Goal: Information Seeking & Learning: Compare options

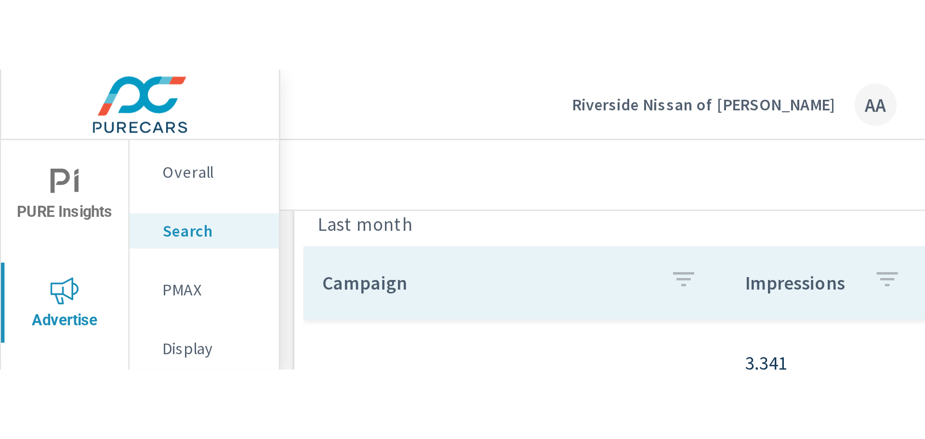
scroll to position [646, 0]
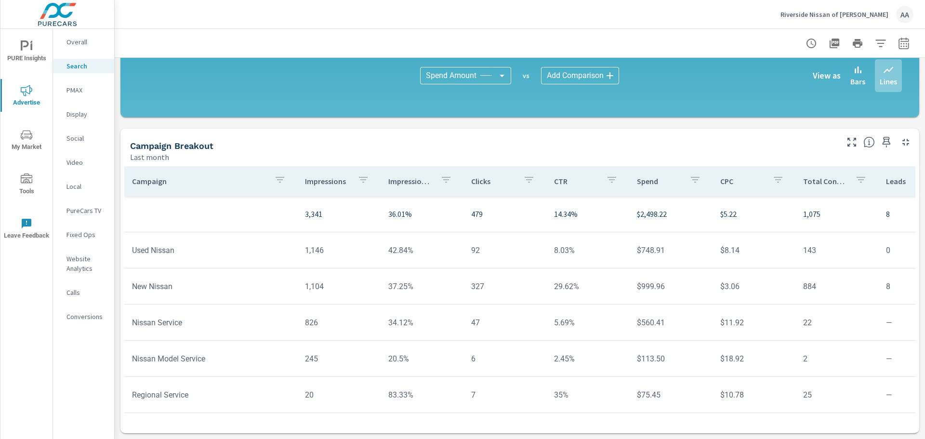
click at [616, 18] on p "Riverside Nissan of [PERSON_NAME]" at bounding box center [834, 14] width 108 height 9
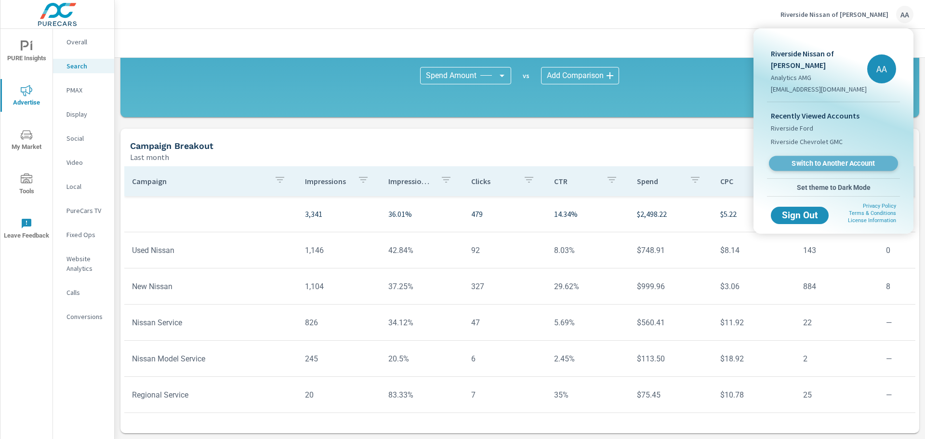
click at [616, 159] on span "Switch to Another Account" at bounding box center [833, 163] width 118 height 9
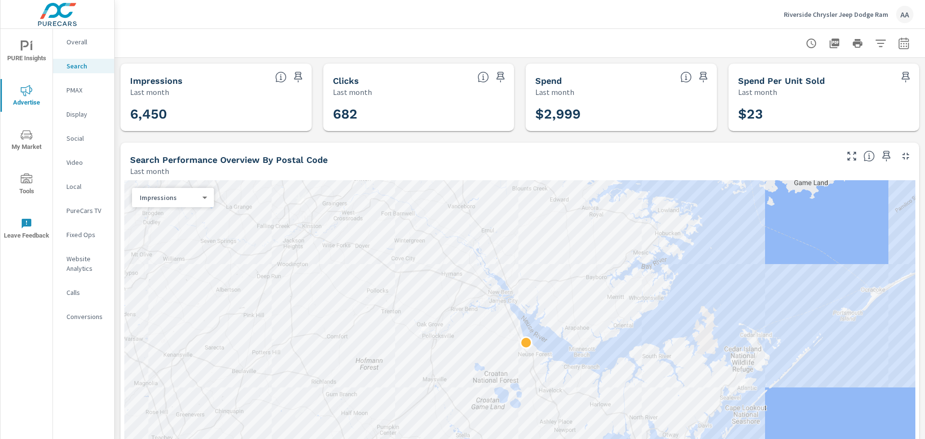
click at [900, 43] on icon "button" at bounding box center [903, 45] width 6 height 4
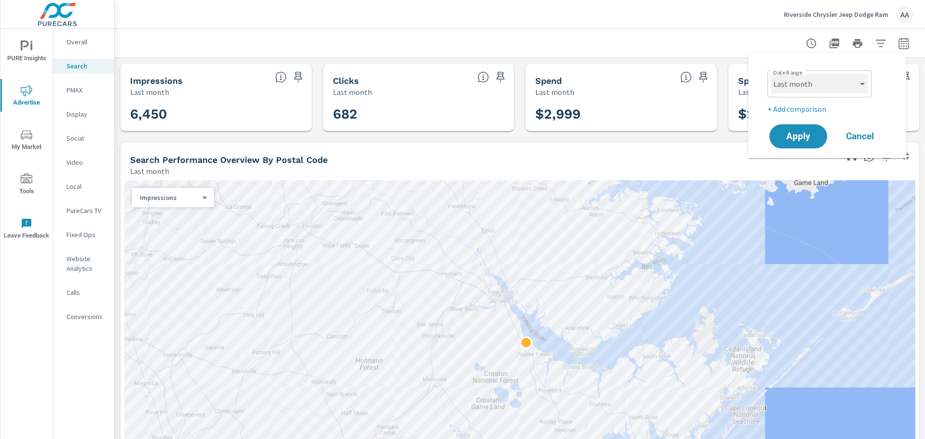
click at [798, 83] on select "Custom Yesterday Last week Last 7 days Last 14 days Last 30 days Last 45 days L…" at bounding box center [819, 83] width 96 height 19
select select "custom"
click at [771, 74] on select "Custom Yesterday Last week Last 7 days Last 14 days Last 30 days Last 45 days L…" at bounding box center [819, 83] width 96 height 19
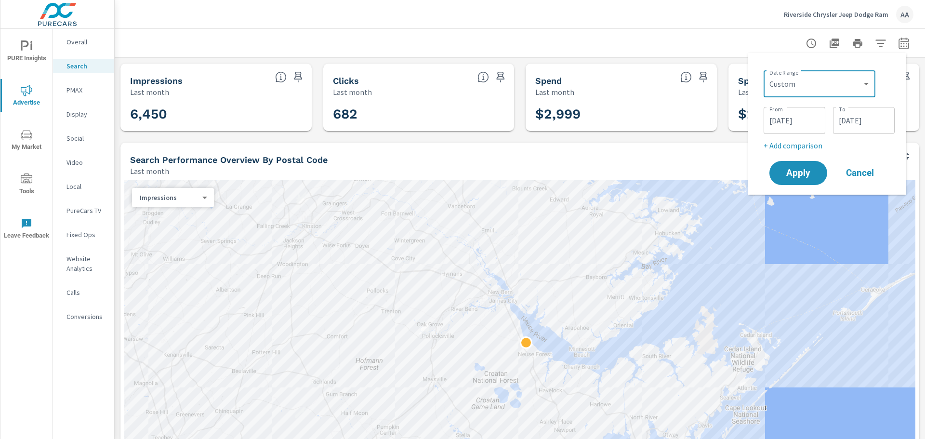
click at [857, 123] on input "09/30/2025" at bounding box center [863, 120] width 54 height 19
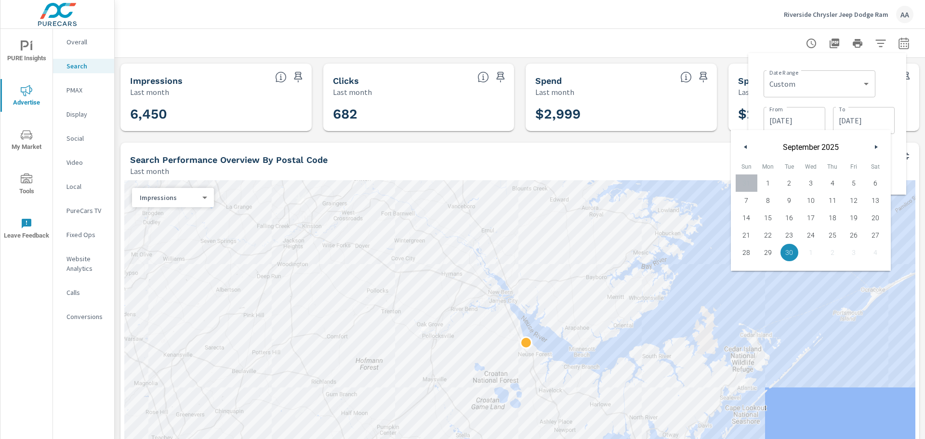
click at [738, 145] on div "September 2025" at bounding box center [810, 144] width 160 height 29
click at [747, 148] on button "button" at bounding box center [746, 147] width 12 height 12
click at [745, 148] on icon "button" at bounding box center [744, 147] width 5 height 4
click at [745, 147] on icon "button" at bounding box center [744, 147] width 5 height 4
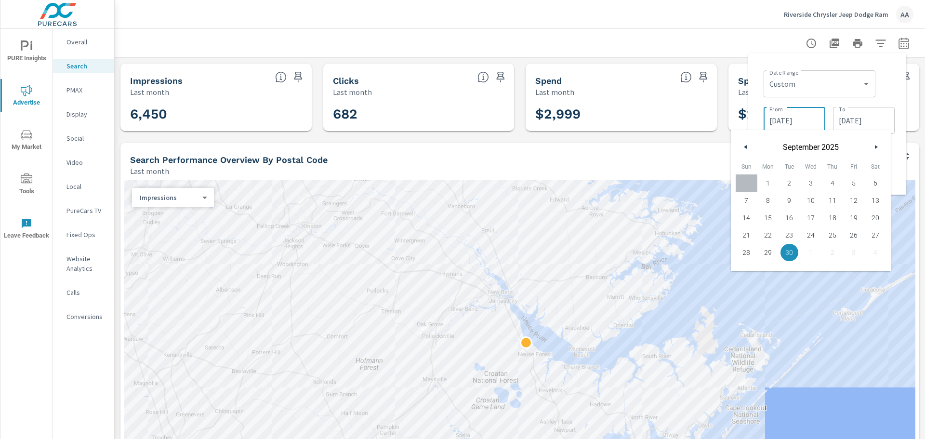
click at [817, 111] on input "09/01/2025" at bounding box center [794, 120] width 54 height 19
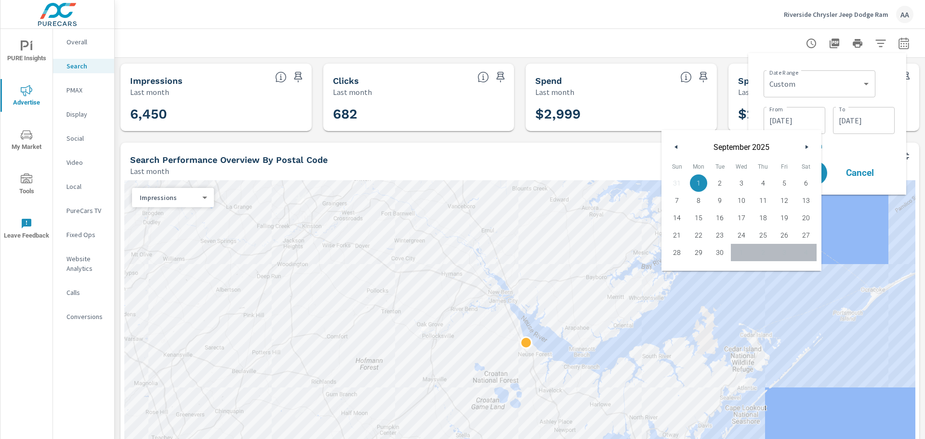
click at [674, 146] on icon "button" at bounding box center [674, 147] width 5 height 4
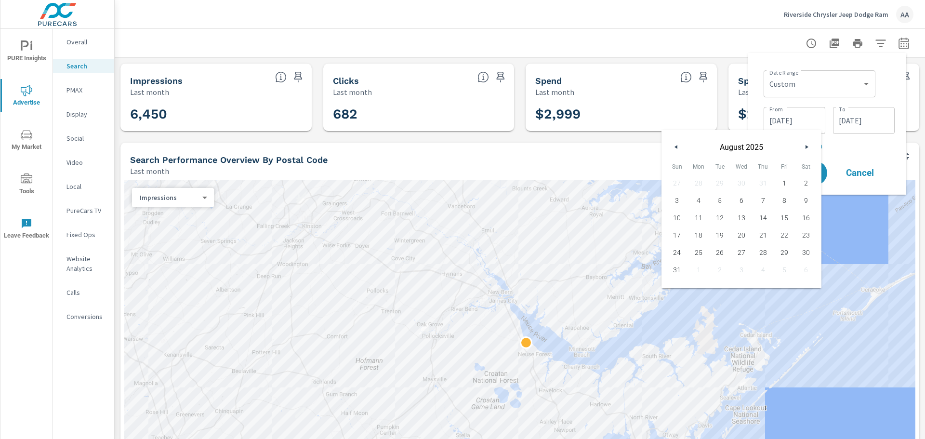
click at [674, 146] on icon "button" at bounding box center [674, 147] width 5 height 4
click at [722, 175] on button "1" at bounding box center [720, 182] width 22 height 17
type input "07/01/2025"
click at [878, 126] on input "09/30/2025" at bounding box center [863, 120] width 54 height 19
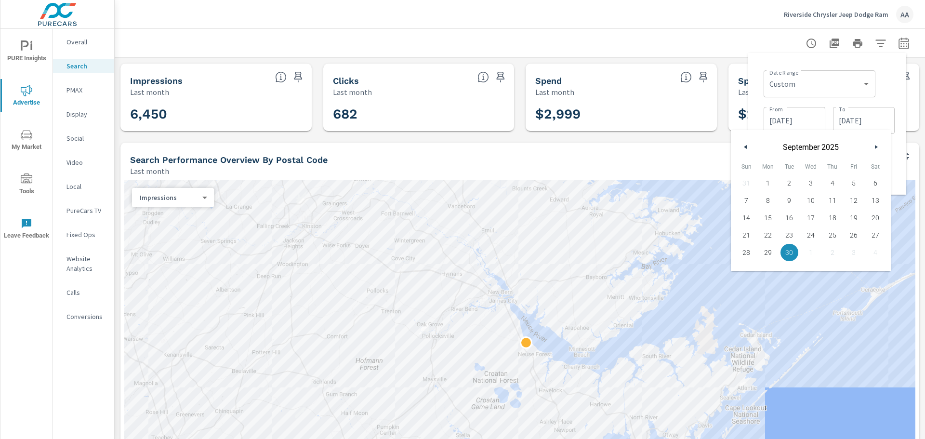
click at [744, 149] on button "button" at bounding box center [746, 147] width 12 height 12
click at [829, 257] on span "31" at bounding box center [832, 252] width 22 height 13
type input "07/31/2025"
click at [888, 93] on div "Date Range Custom Yesterday Last week Last 7 days Last 14 days Last 30 days Las…" at bounding box center [828, 82] width 131 height 33
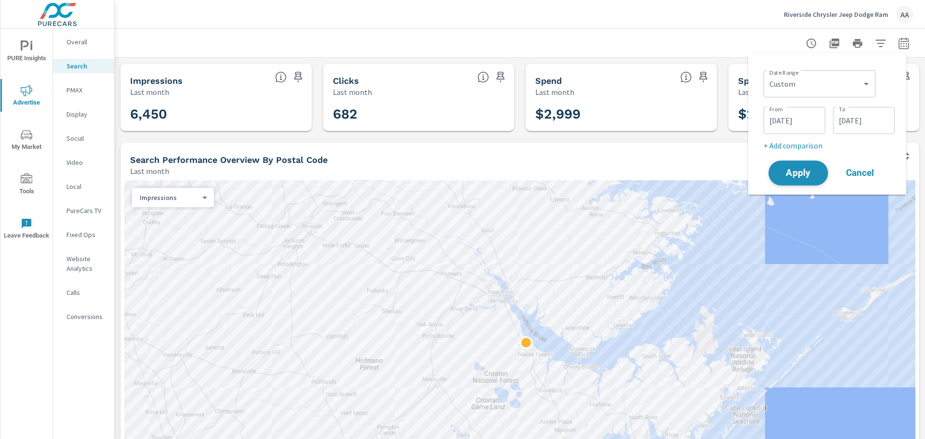
click at [793, 174] on span "Apply" at bounding box center [797, 173] width 39 height 9
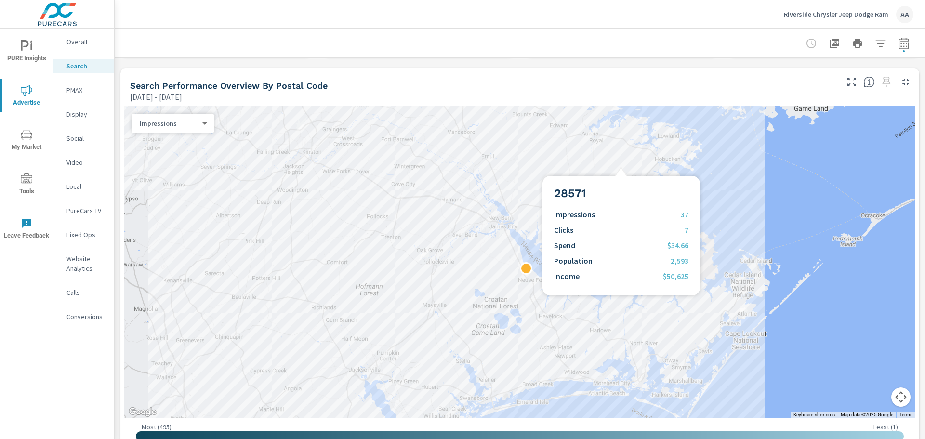
scroll to position [144, 0]
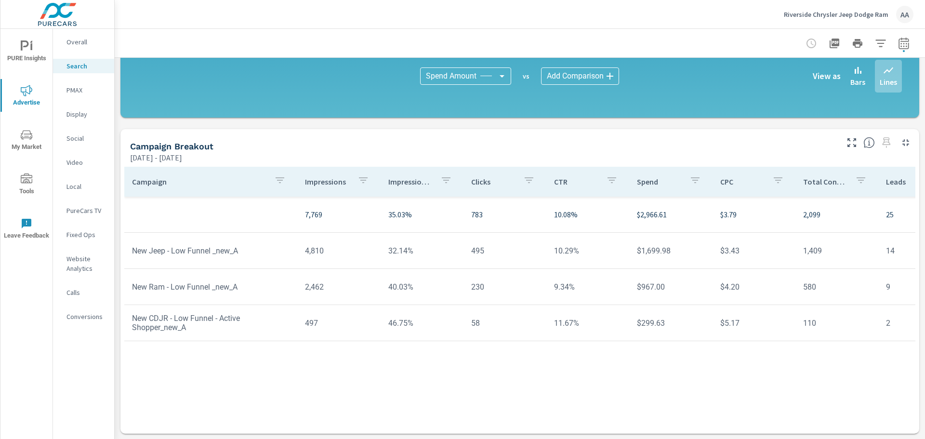
scroll to position [646, 0]
click at [76, 92] on p "PMAX" at bounding box center [86, 90] width 40 height 10
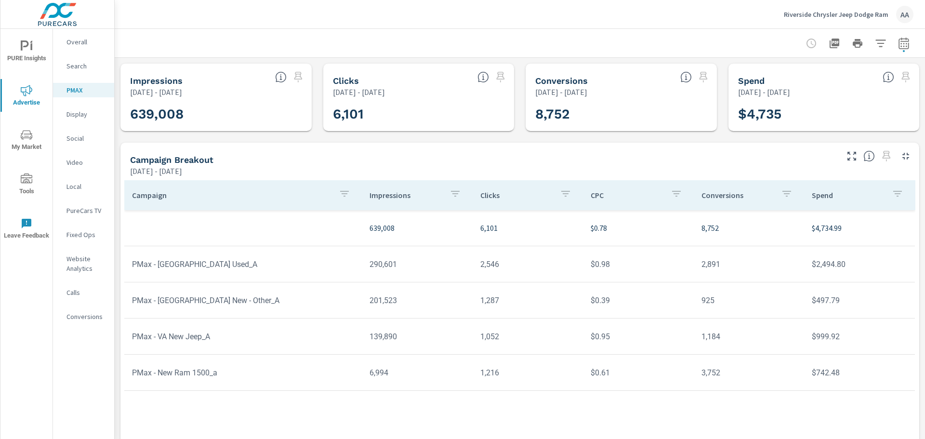
click at [82, 112] on p "Display" at bounding box center [86, 114] width 40 height 10
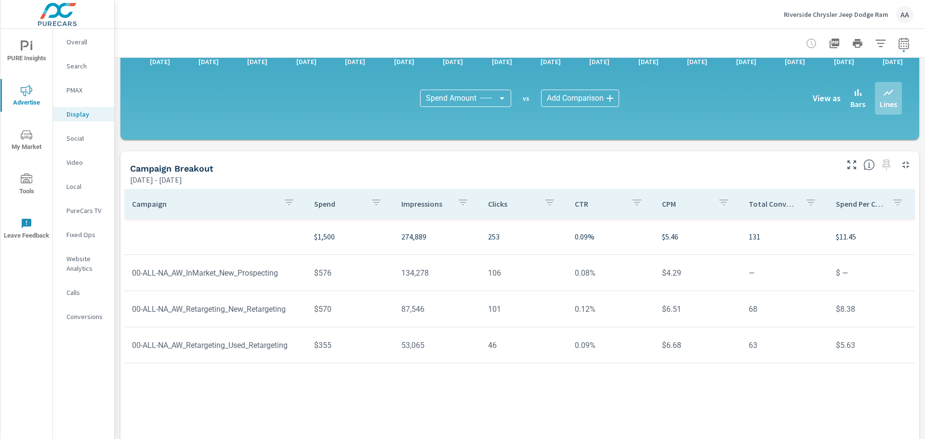
scroll to position [251, 0]
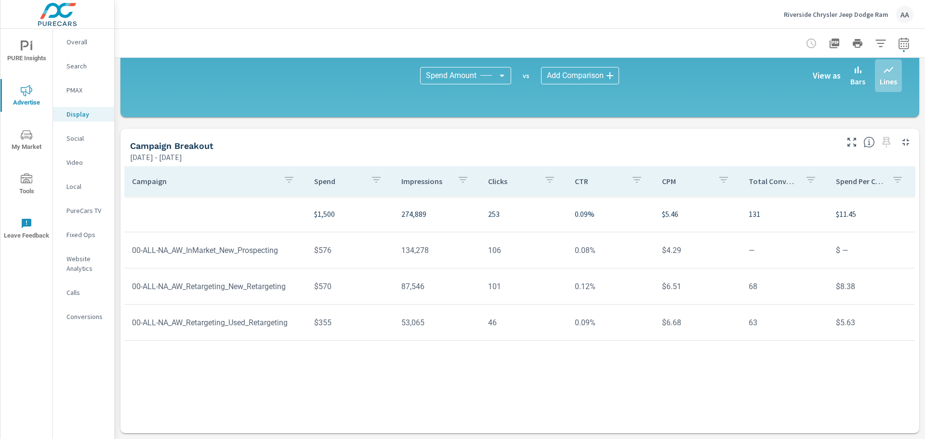
click at [70, 135] on p "Social" at bounding box center [86, 138] width 40 height 10
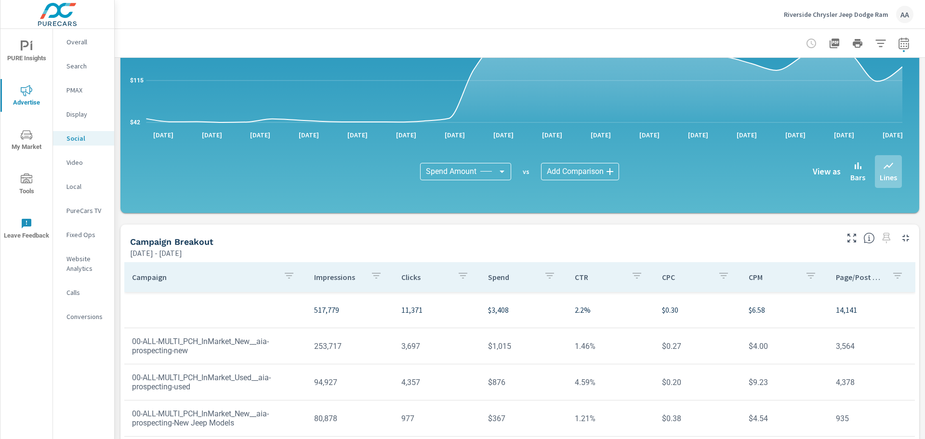
scroll to position [193, 0]
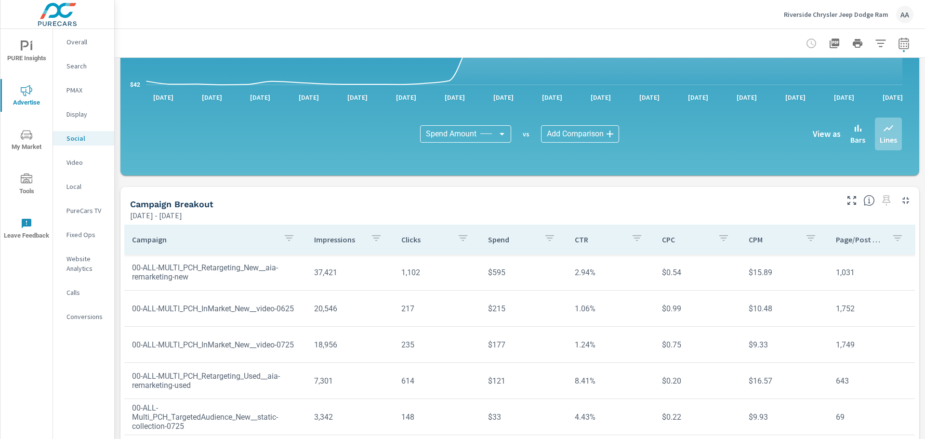
scroll to position [72, 0]
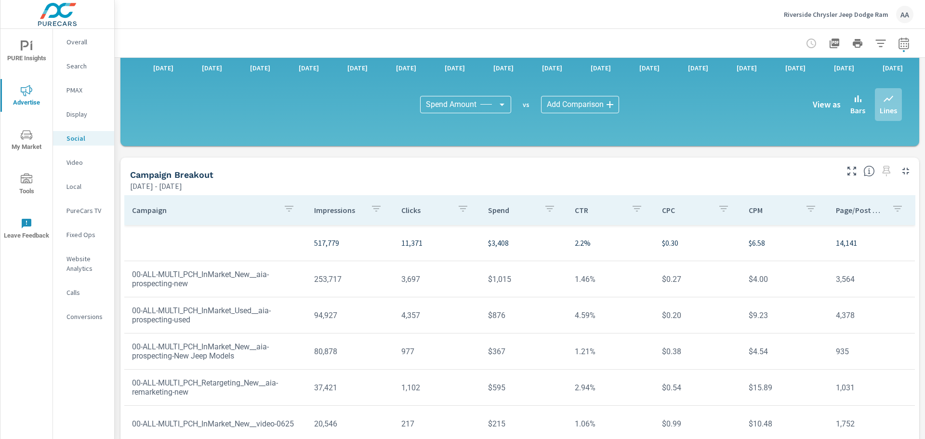
scroll to position [251, 0]
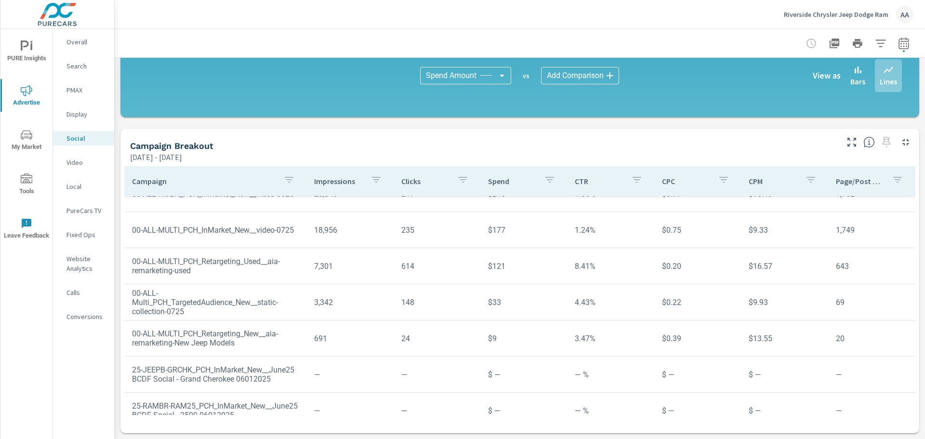
scroll to position [205, 0]
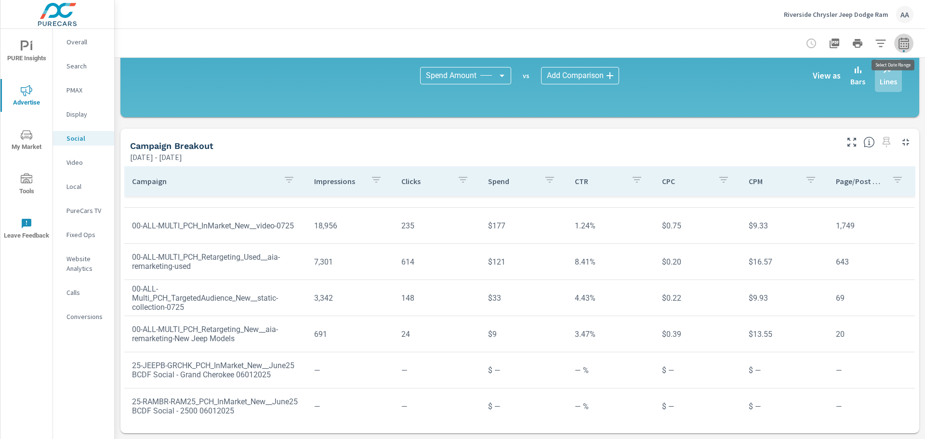
click at [898, 41] on icon "button" at bounding box center [903, 43] width 10 height 12
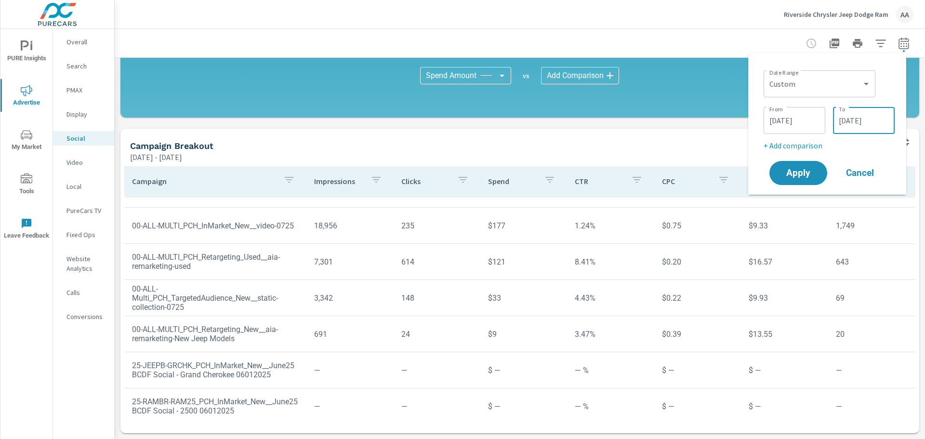
click at [853, 125] on input "07/31/2025" at bounding box center [863, 120] width 54 height 19
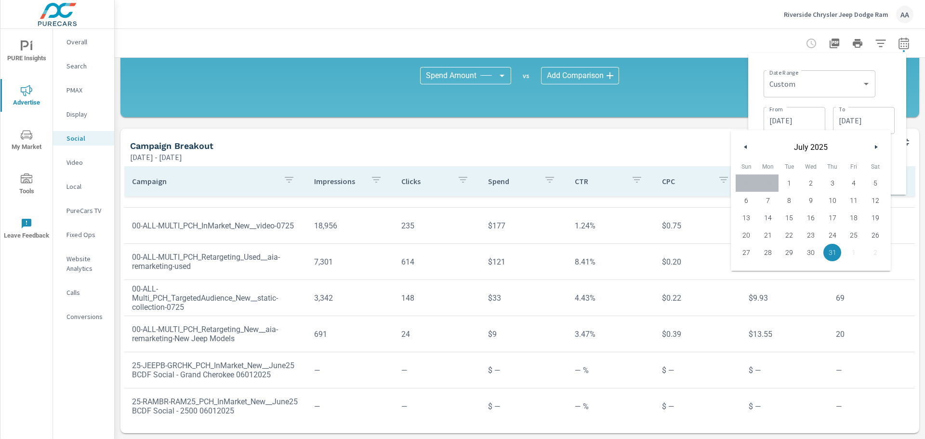
click at [876, 151] on button "button" at bounding box center [876, 147] width 12 height 12
click at [746, 272] on span "31" at bounding box center [746, 269] width 22 height 13
type input "08/31/2025"
click at [799, 120] on input "07/01/2025" at bounding box center [794, 120] width 54 height 19
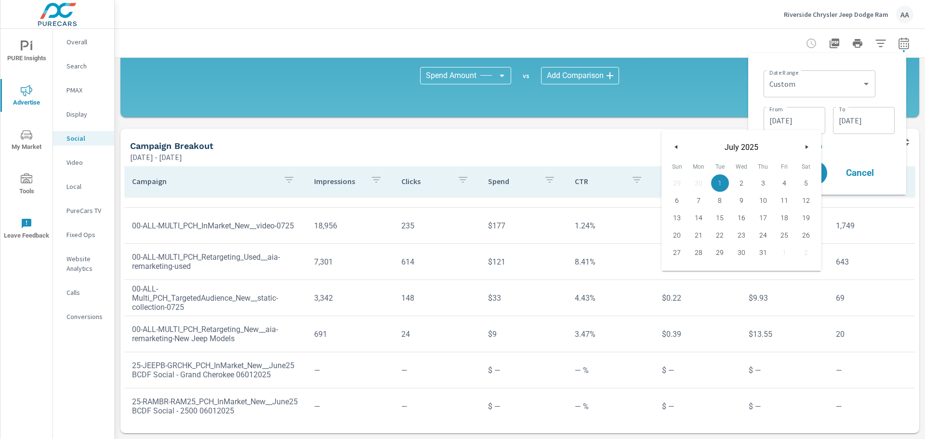
click at [803, 147] on button "button" at bounding box center [806, 147] width 12 height 12
click at [777, 185] on span "1" at bounding box center [784, 183] width 22 height 13
type input "08/01/2025"
click at [885, 81] on div "Date Range Custom Yesterday Last week Last 7 days Last 14 days Last 30 days Las…" at bounding box center [828, 82] width 131 height 33
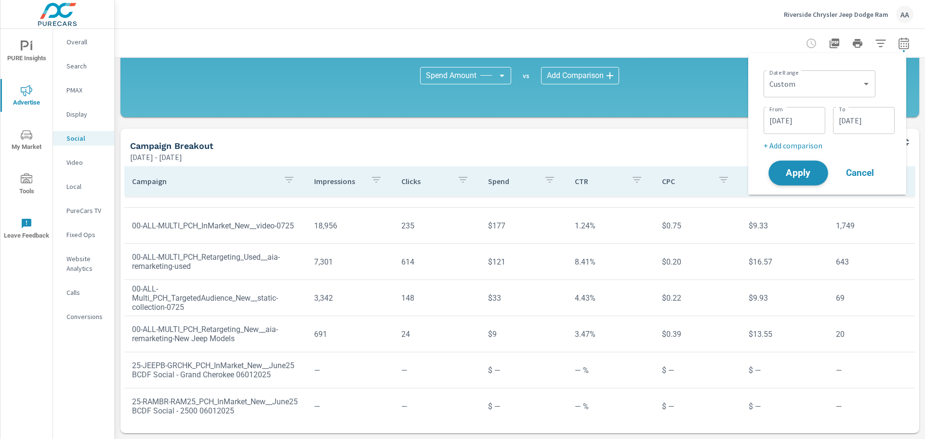
click at [787, 177] on span "Apply" at bounding box center [797, 173] width 39 height 9
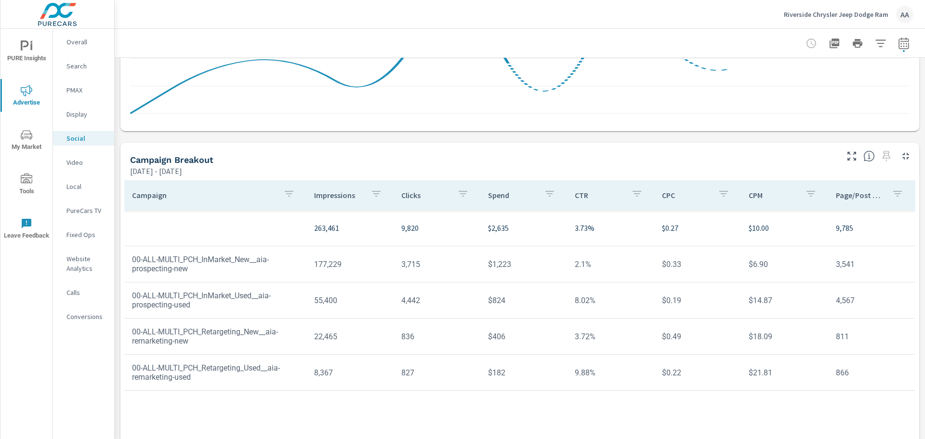
scroll to position [241, 0]
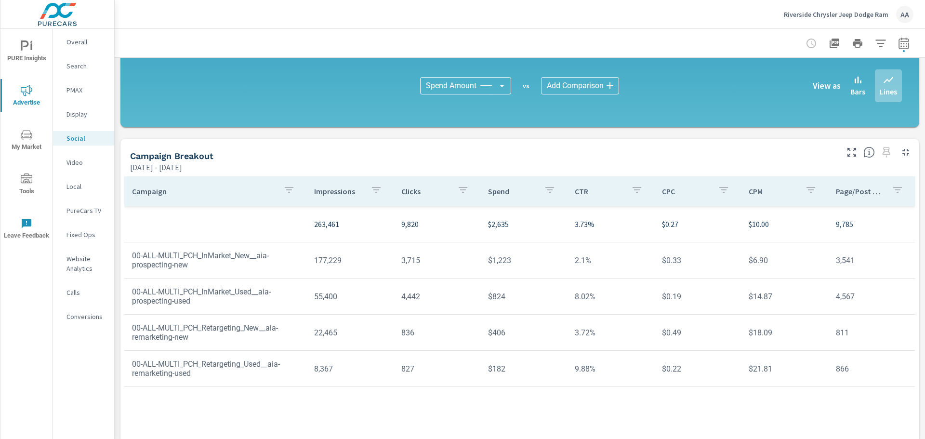
click at [69, 111] on p "Display" at bounding box center [86, 114] width 40 height 10
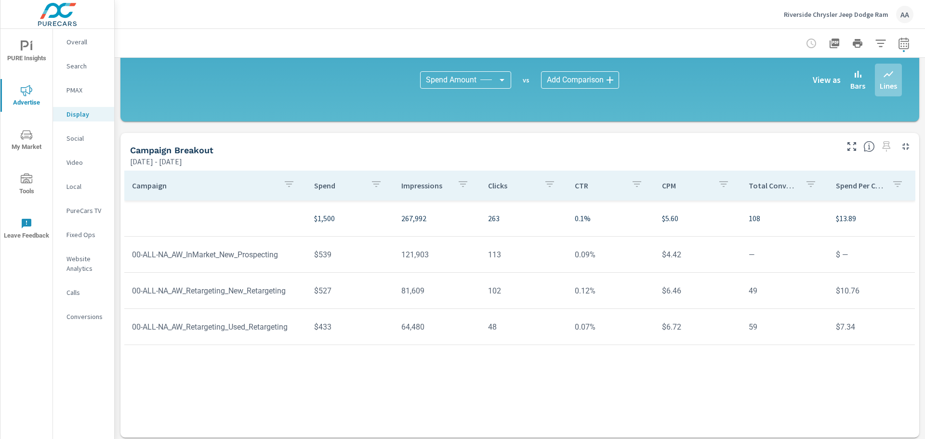
scroll to position [251, 0]
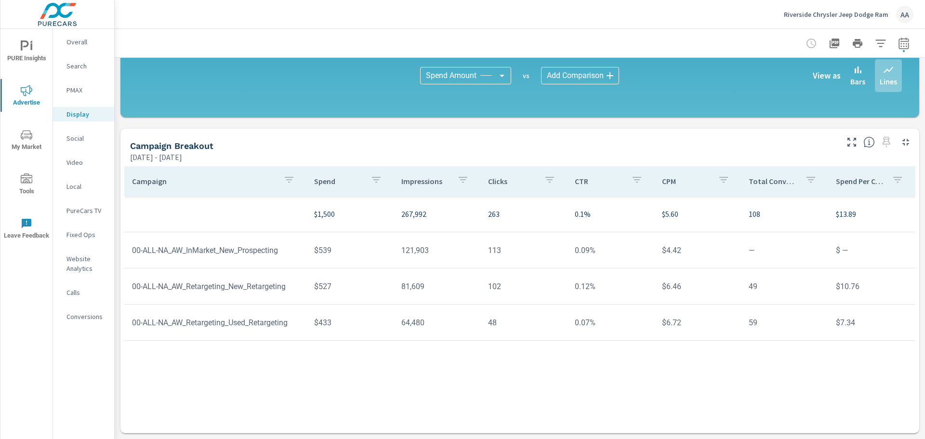
click at [71, 91] on p "PMAX" at bounding box center [86, 90] width 40 height 10
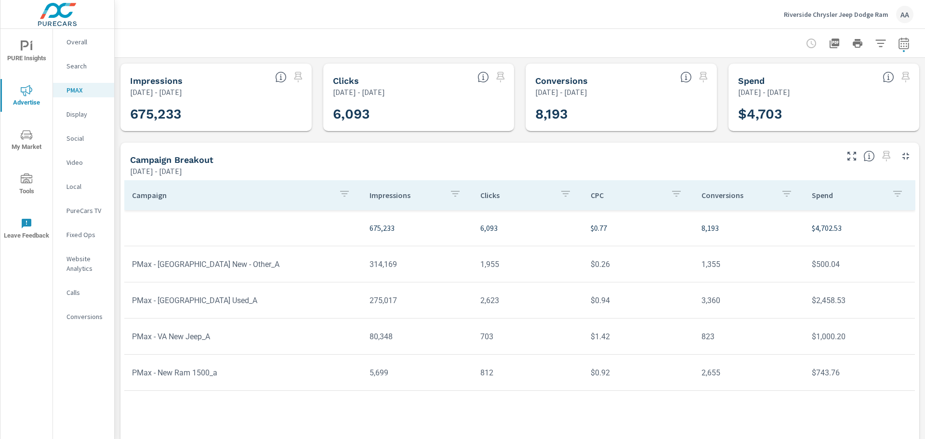
click at [66, 60] on div "Search" at bounding box center [83, 66] width 61 height 14
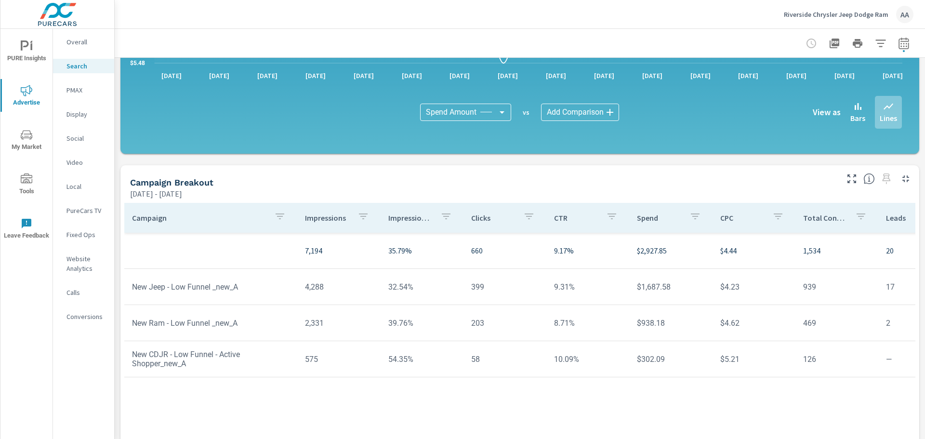
scroll to position [626, 0]
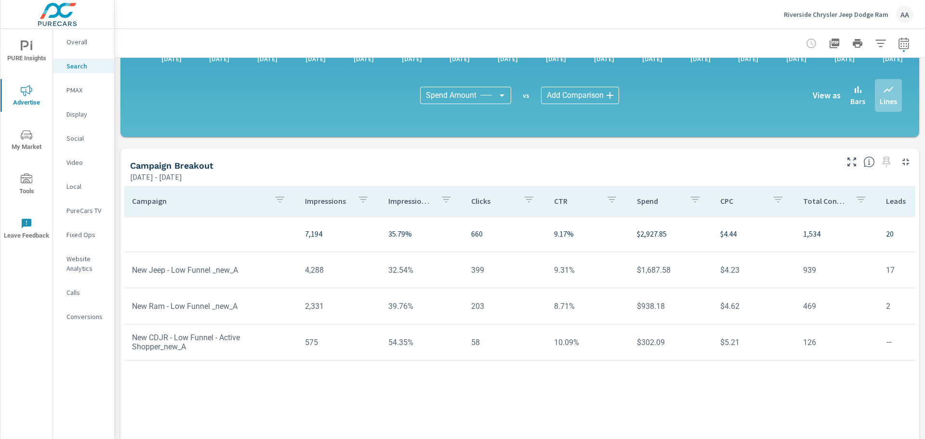
click at [898, 40] on icon "button" at bounding box center [904, 44] width 12 height 12
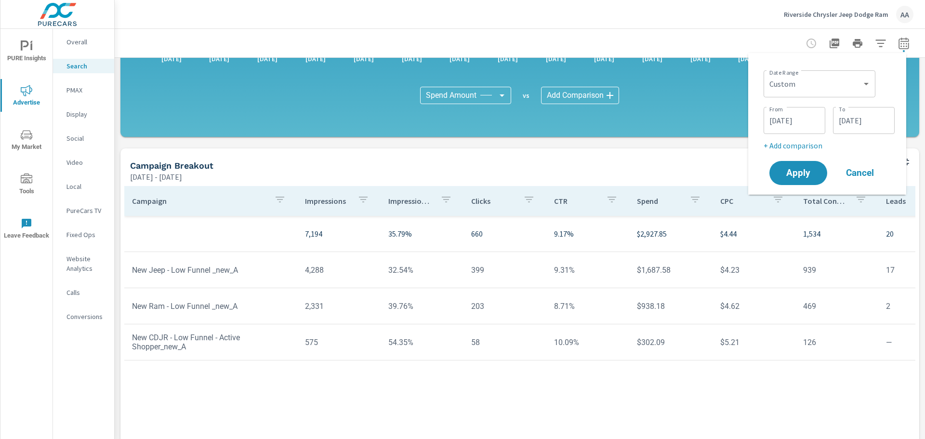
click at [874, 117] on input "08/31/2025" at bounding box center [863, 120] width 54 height 19
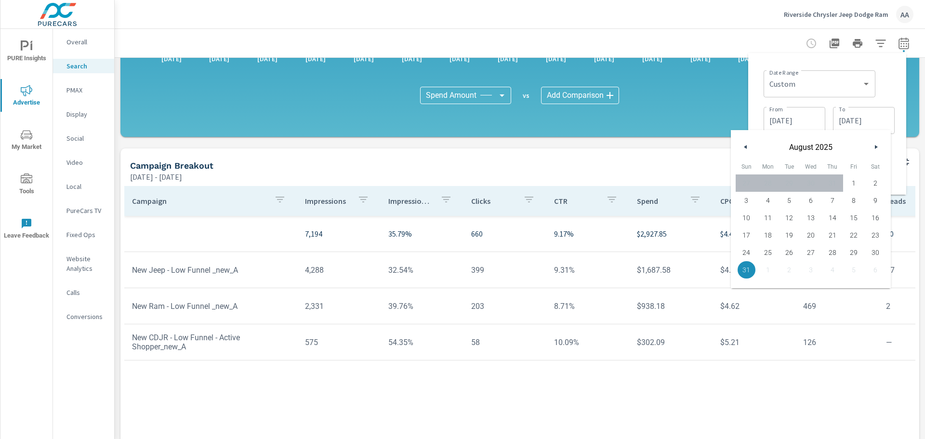
click at [875, 147] on icon "button" at bounding box center [876, 147] width 5 height 4
click at [783, 251] on span "30" at bounding box center [789, 252] width 22 height 13
type input "09/30/2025"
click at [796, 112] on input "08/01/2025" at bounding box center [794, 120] width 54 height 19
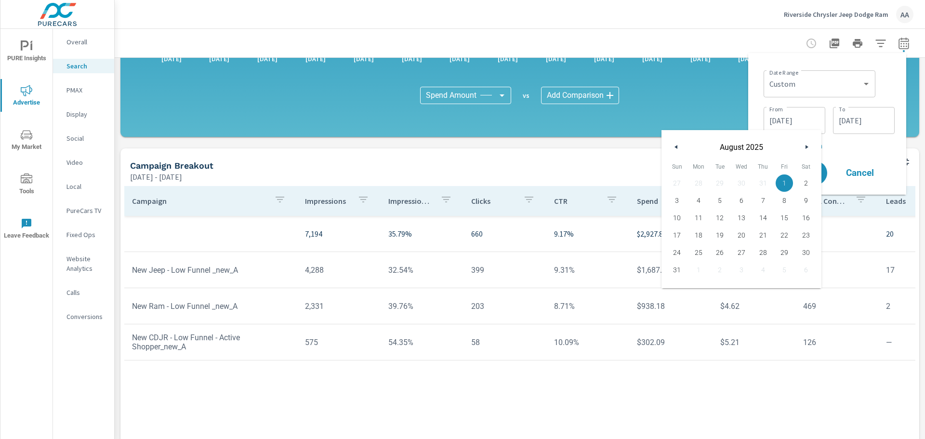
click at [806, 149] on button "button" at bounding box center [806, 147] width 12 height 12
click at [698, 181] on span "1" at bounding box center [699, 183] width 22 height 13
type input "09/01/2025"
click at [883, 85] on div "Date Range Custom Yesterday Last week Last 7 days Last 14 days Last 30 days Las…" at bounding box center [828, 82] width 131 height 33
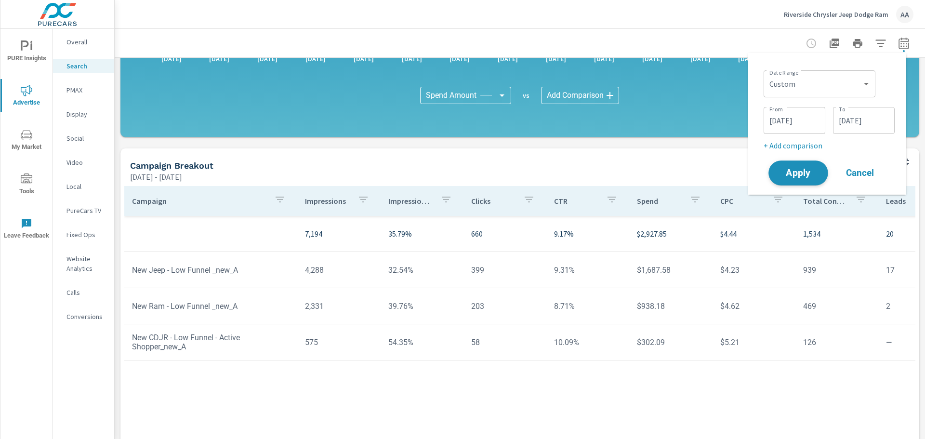
click at [794, 173] on span "Apply" at bounding box center [797, 173] width 39 height 9
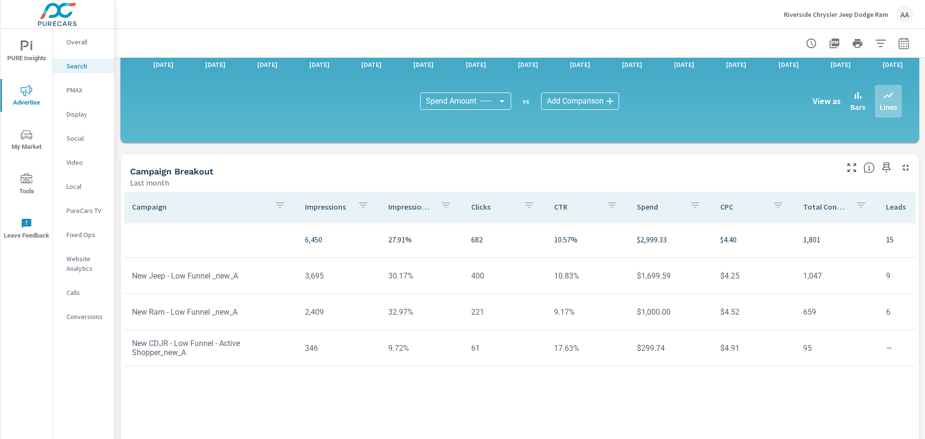
scroll to position [626, 0]
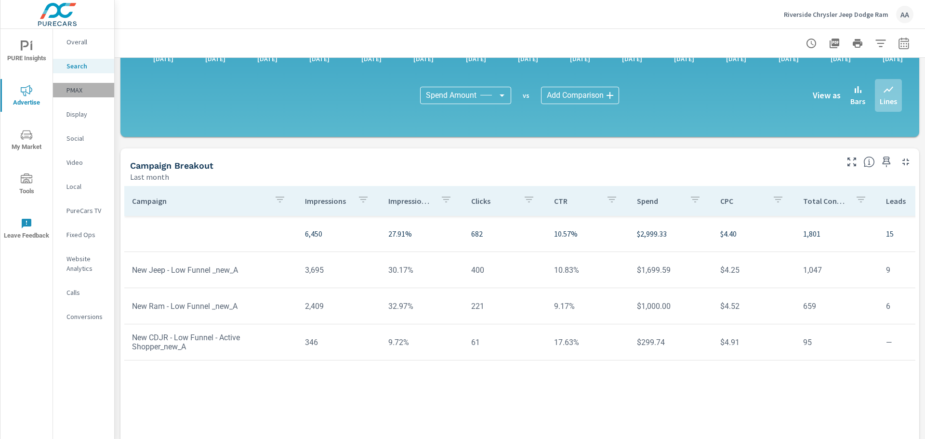
click at [81, 92] on p "PMAX" at bounding box center [86, 90] width 40 height 10
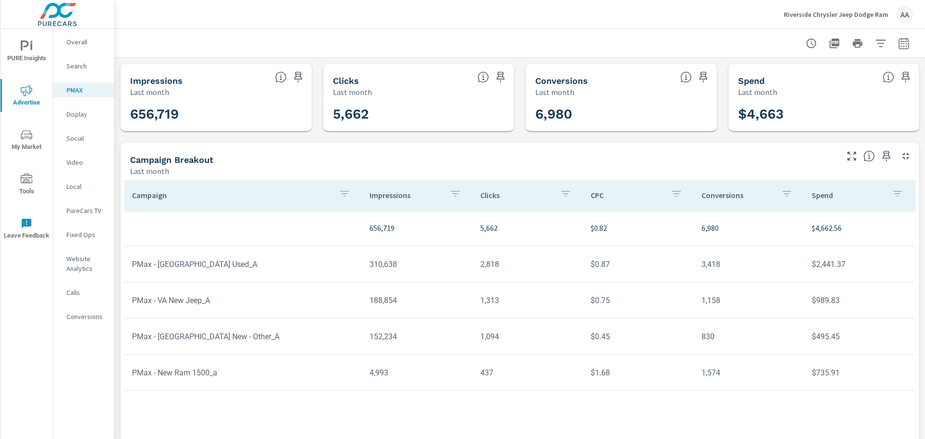
click at [85, 107] on div "Display" at bounding box center [83, 114] width 61 height 14
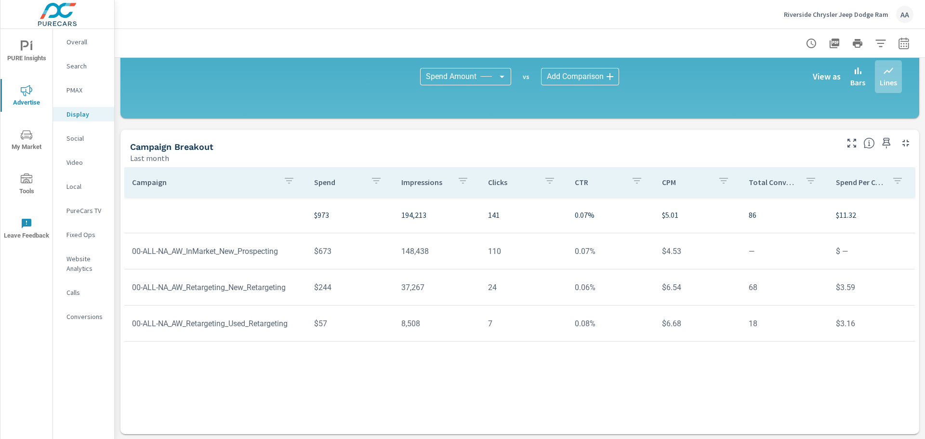
scroll to position [251, 0]
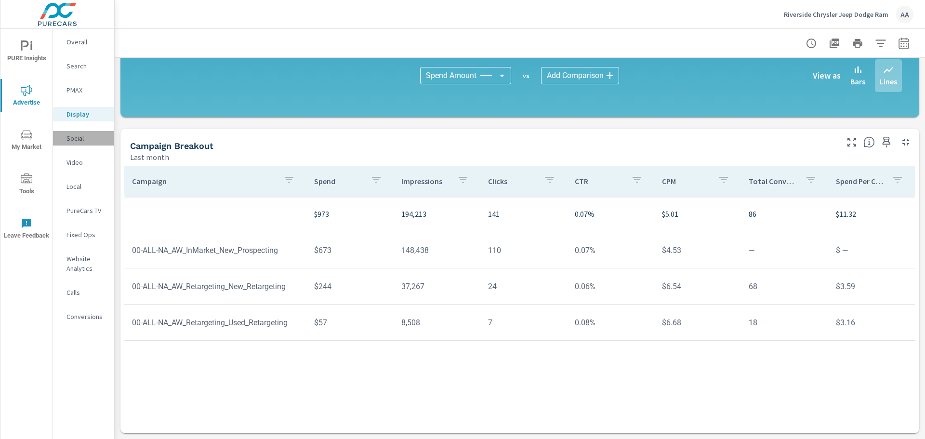
click at [77, 141] on p "Social" at bounding box center [86, 138] width 40 height 10
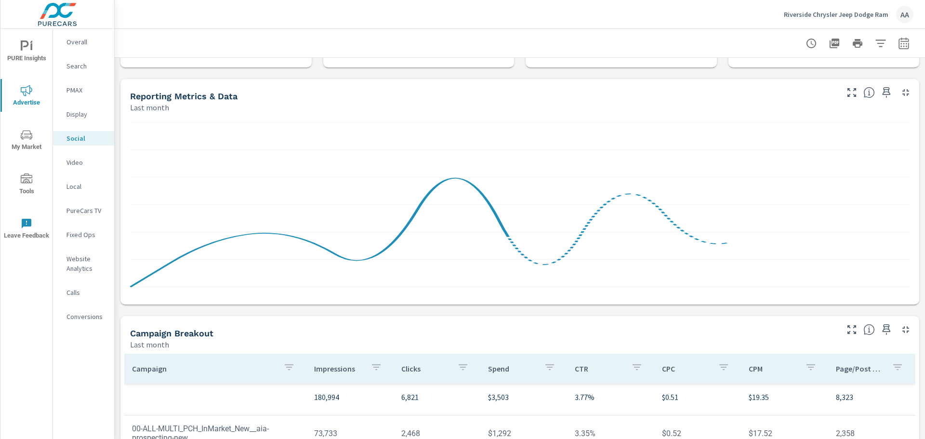
scroll to position [96, 0]
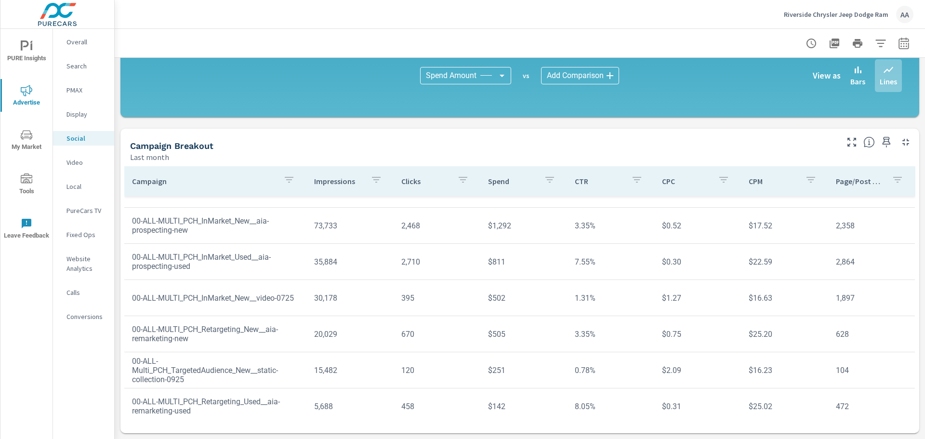
scroll to position [35, 0]
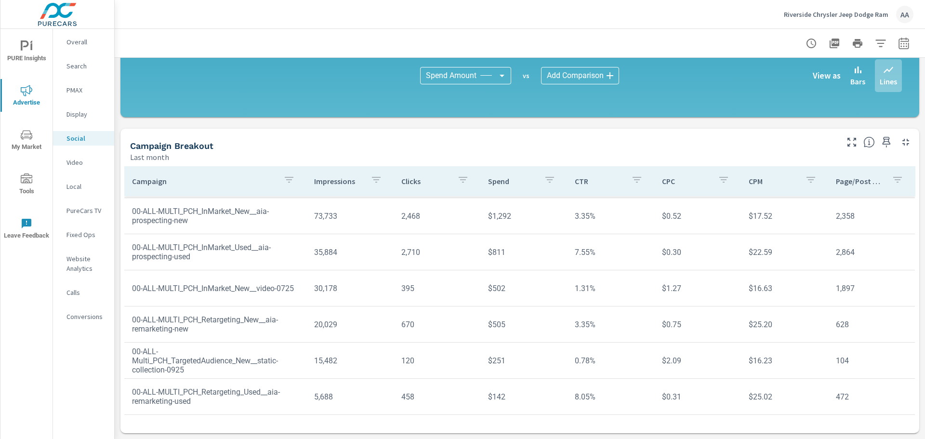
click at [825, 18] on p "Riverside Chrysler Jeep Dodge Ram" at bounding box center [835, 14] width 104 height 9
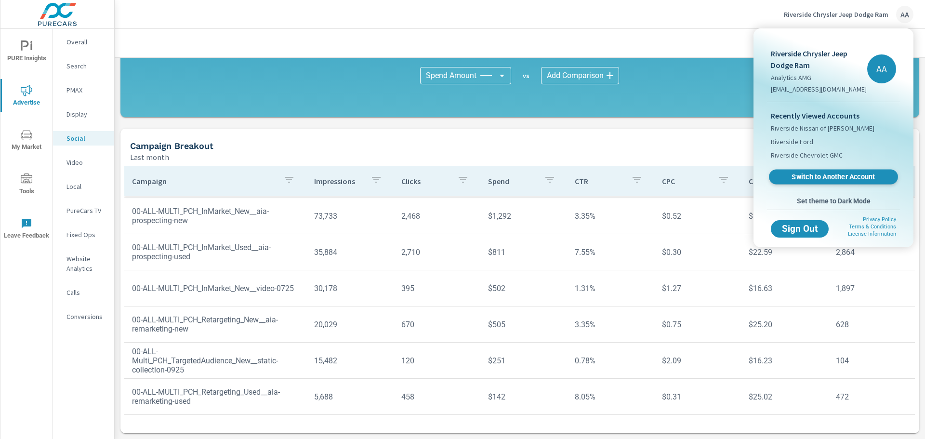
click at [796, 176] on span "Switch to Another Account" at bounding box center [833, 176] width 118 height 9
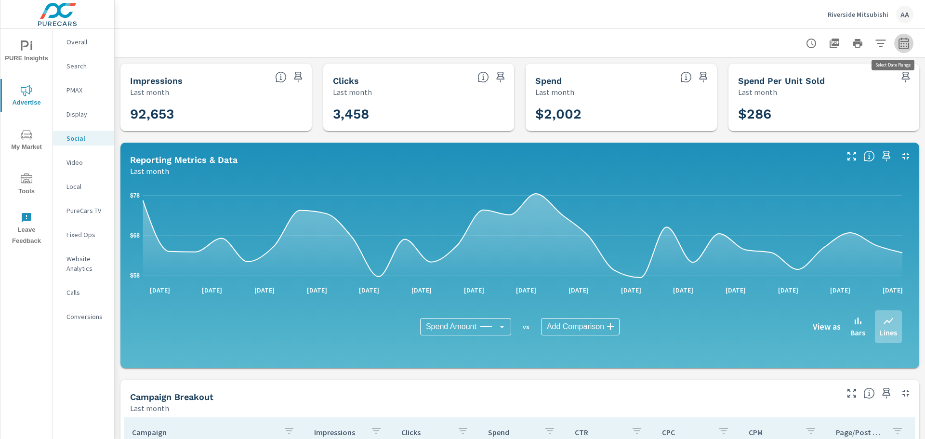
click at [898, 48] on icon "button" at bounding box center [904, 44] width 12 height 12
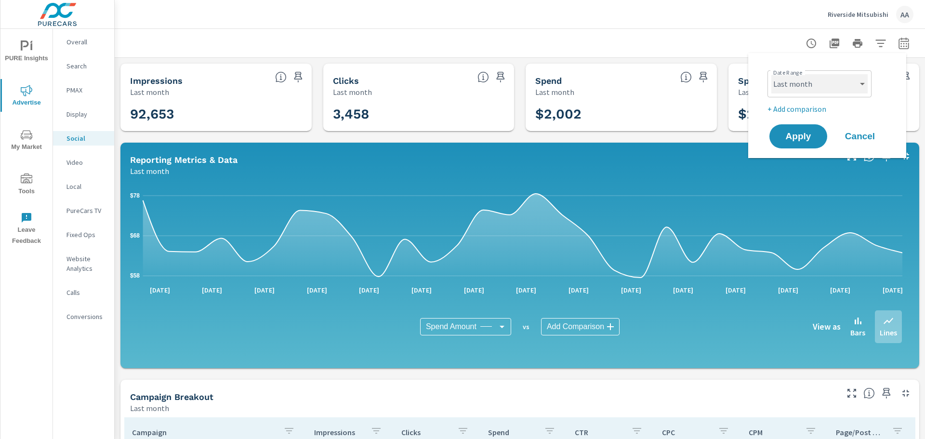
click at [844, 86] on select "Custom Yesterday Last week Last 7 days Last 14 days Last 30 days Last 45 days L…" at bounding box center [819, 83] width 96 height 19
select select "custom"
click at [771, 74] on select "Custom Yesterday Last week Last 7 days Last 14 days Last 30 days Last 45 days L…" at bounding box center [819, 83] width 96 height 19
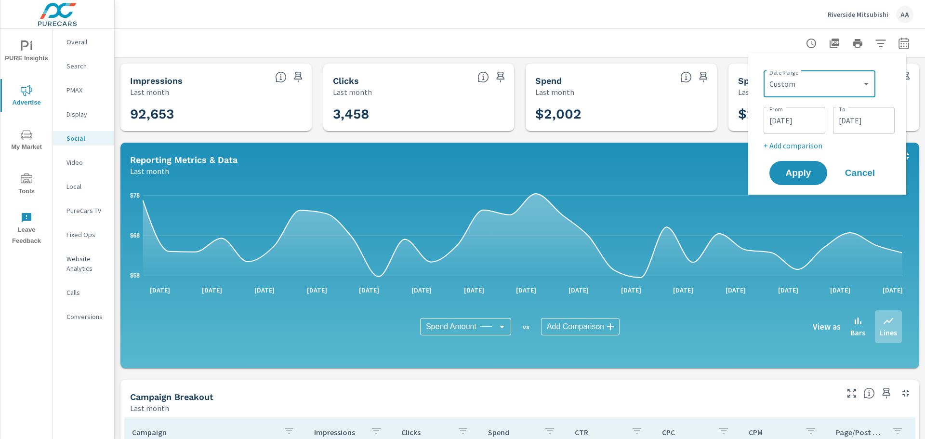
click at [853, 122] on input "09/30/2025" at bounding box center [863, 120] width 54 height 19
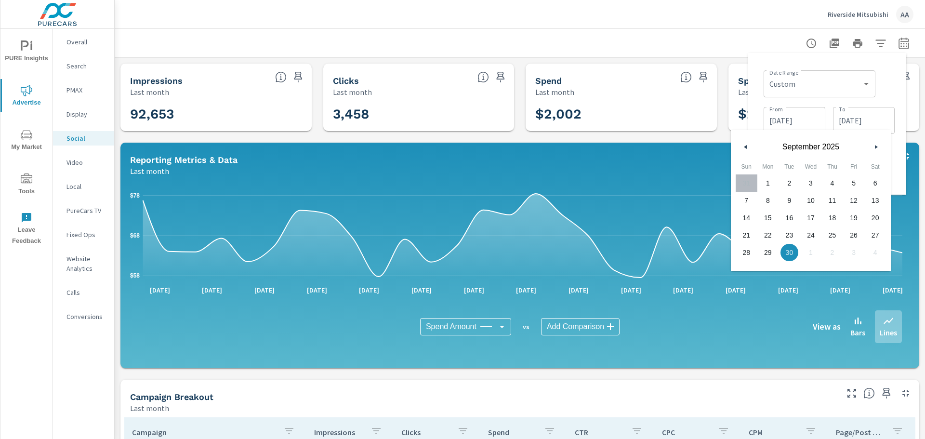
click at [748, 147] on button "button" at bounding box center [746, 147] width 12 height 12
click at [794, 120] on input "09/01/2025" at bounding box center [794, 120] width 54 height 19
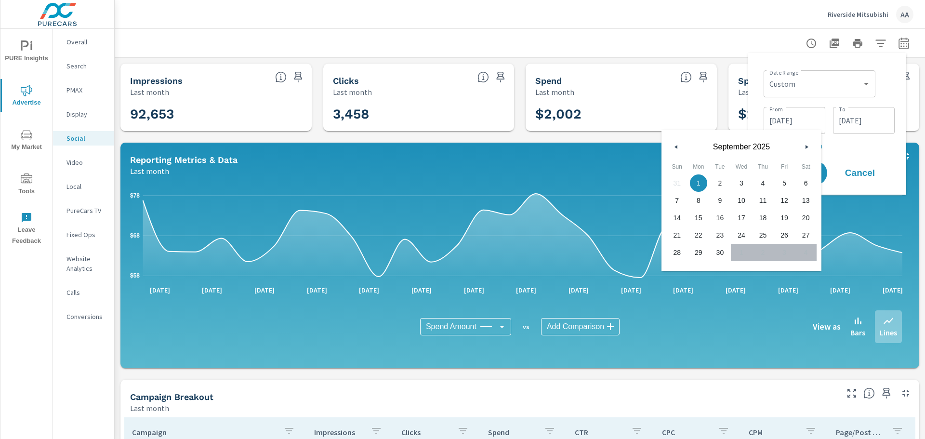
click at [675, 144] on button "button" at bounding box center [676, 147] width 12 height 12
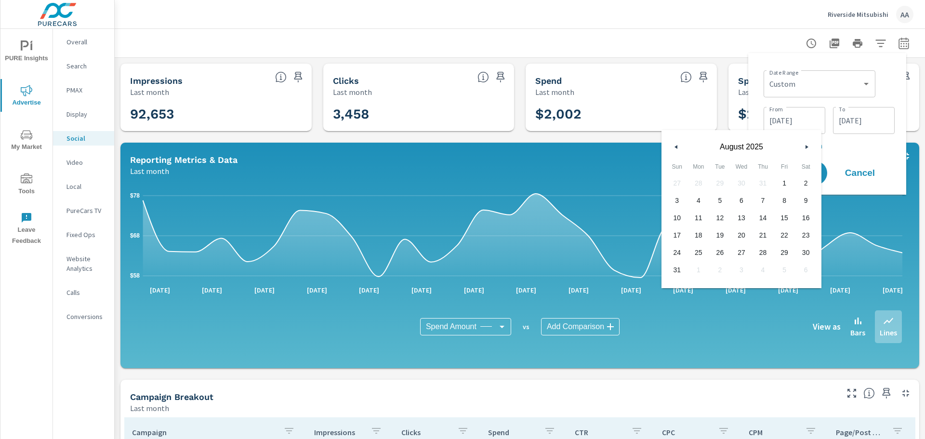
click at [675, 144] on button "button" at bounding box center [676, 147] width 12 height 12
click at [721, 178] on span "1" at bounding box center [720, 183] width 22 height 13
type input "07/01/2025"
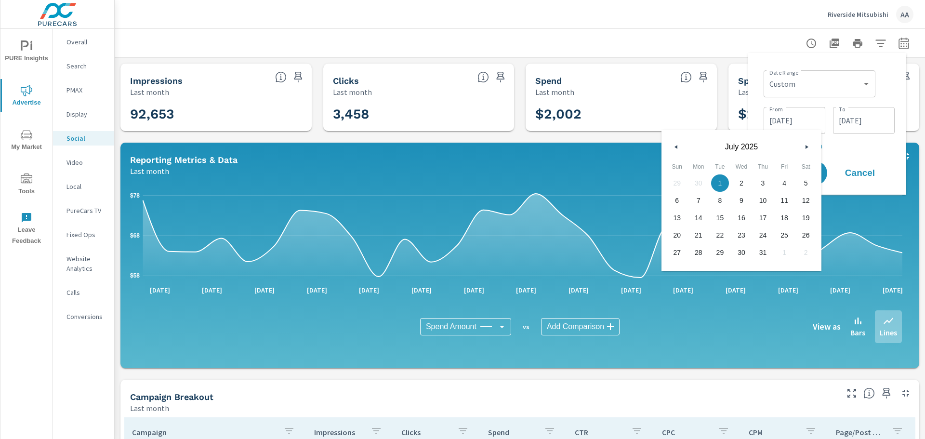
click at [881, 124] on input "09/30/2025" at bounding box center [863, 120] width 54 height 19
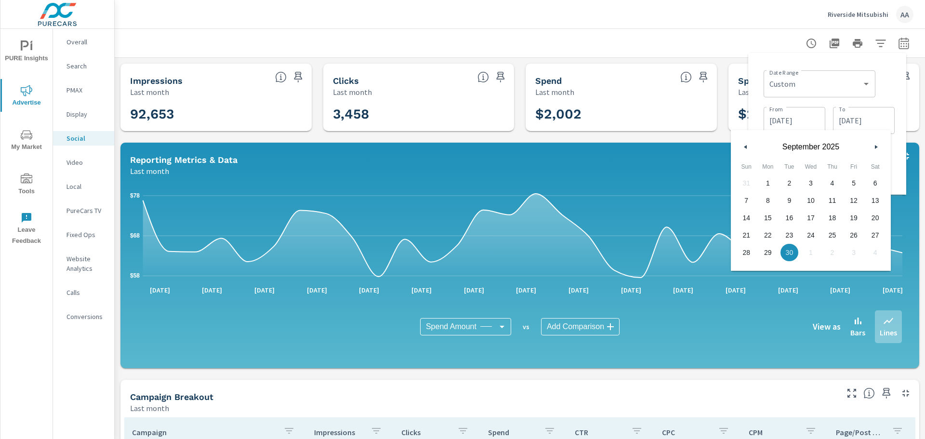
click at [747, 144] on button "button" at bounding box center [746, 147] width 12 height 12
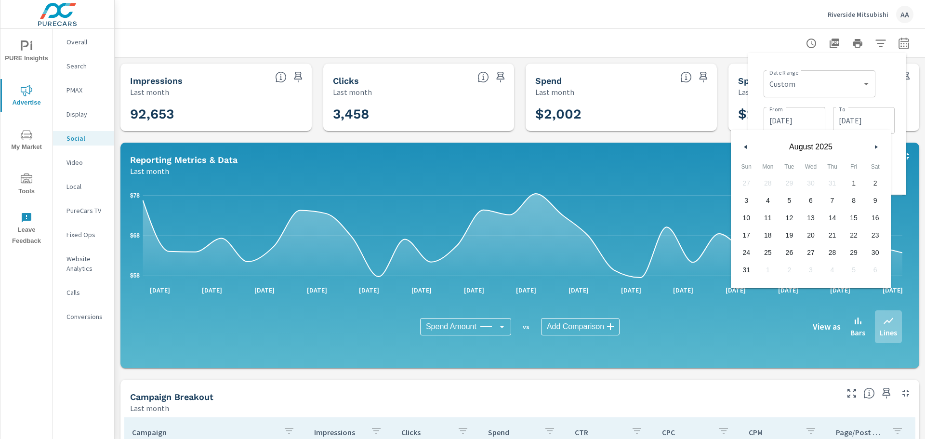
click at [747, 144] on button "button" at bounding box center [746, 147] width 12 height 12
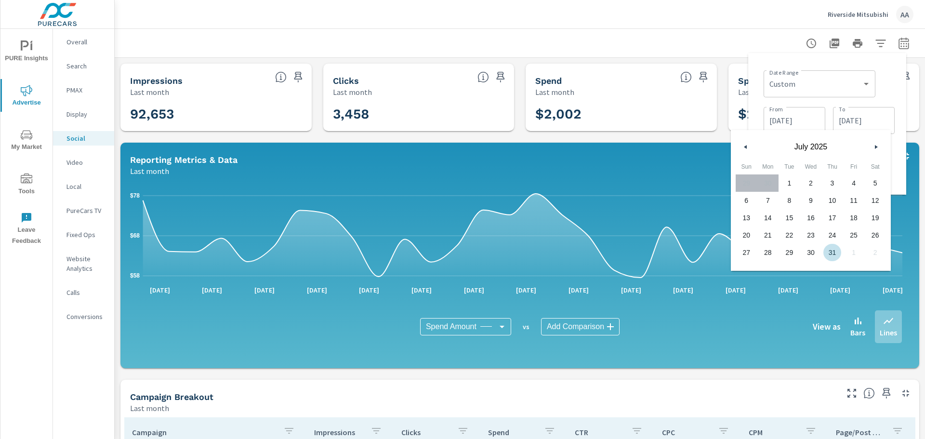
click at [825, 252] on span "31" at bounding box center [832, 252] width 22 height 13
type input "07/31/2025"
click at [887, 74] on div "Date Range Custom Yesterday Last week Last 7 days Last 14 days Last 30 days Las…" at bounding box center [828, 82] width 131 height 33
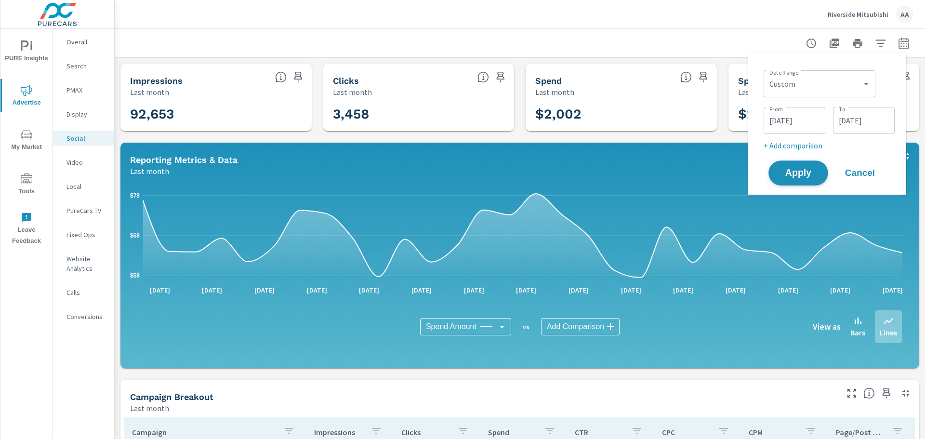
drag, startPoint x: 794, startPoint y: 165, endPoint x: 793, endPoint y: 156, distance: 9.7
click at [793, 165] on button "Apply" at bounding box center [798, 172] width 60 height 25
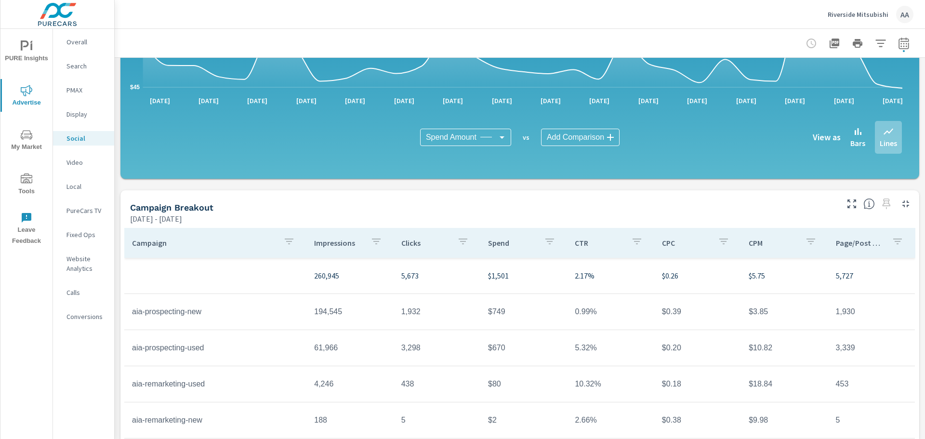
scroll to position [251, 0]
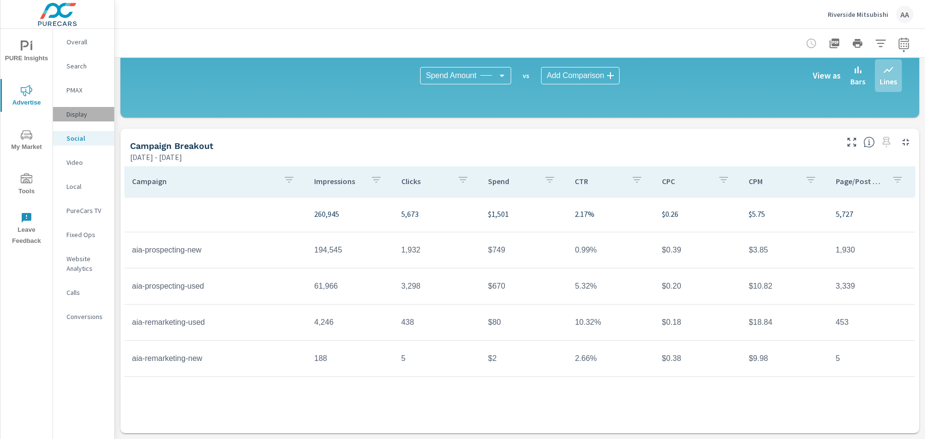
click at [80, 116] on p "Display" at bounding box center [86, 114] width 40 height 10
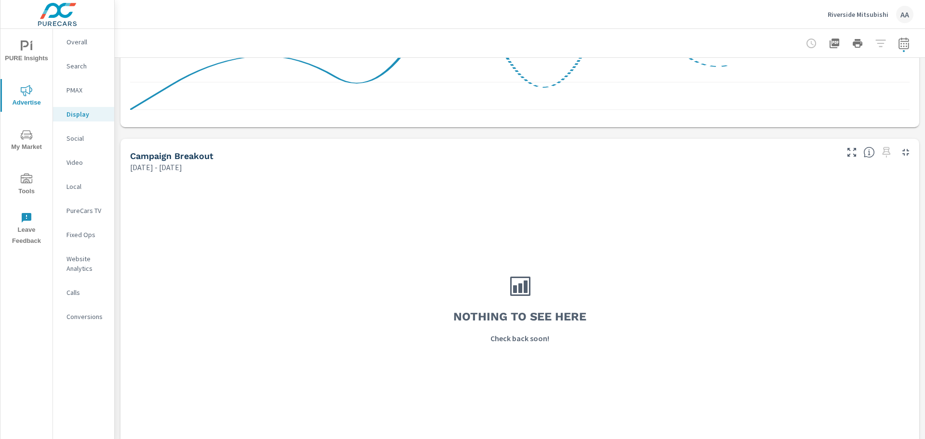
scroll to position [251, 0]
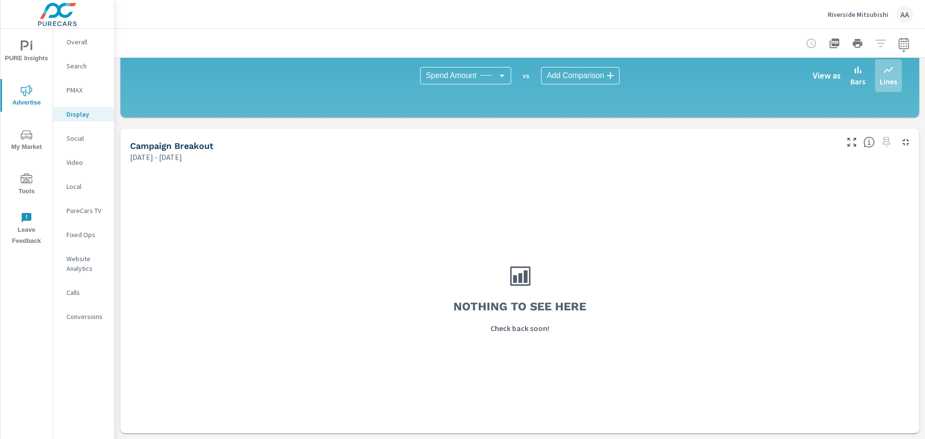
click at [85, 96] on div "PMAX" at bounding box center [83, 90] width 61 height 14
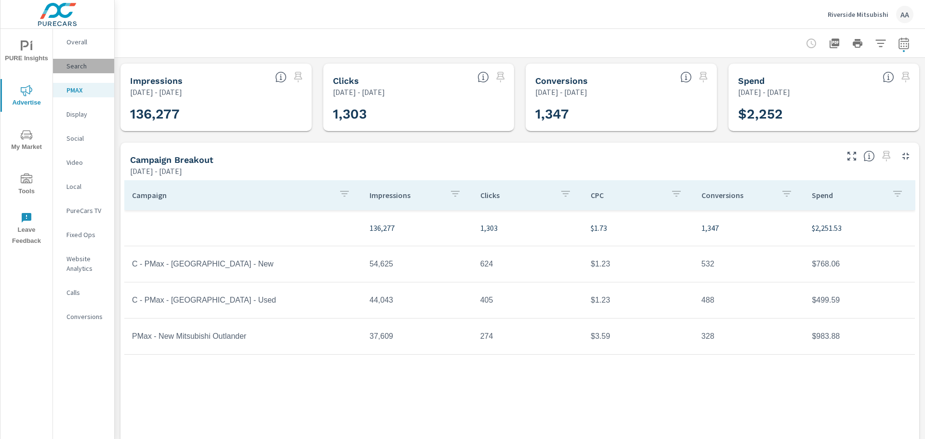
click at [70, 65] on p "Search" at bounding box center [86, 66] width 40 height 10
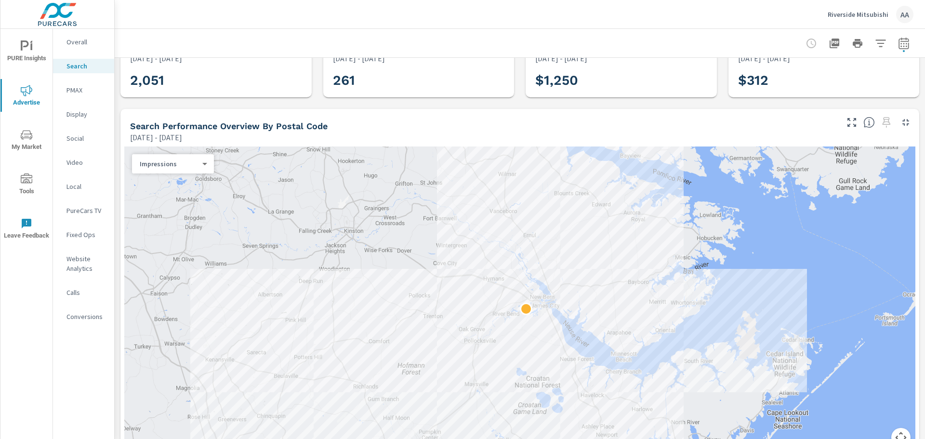
scroll to position [193, 0]
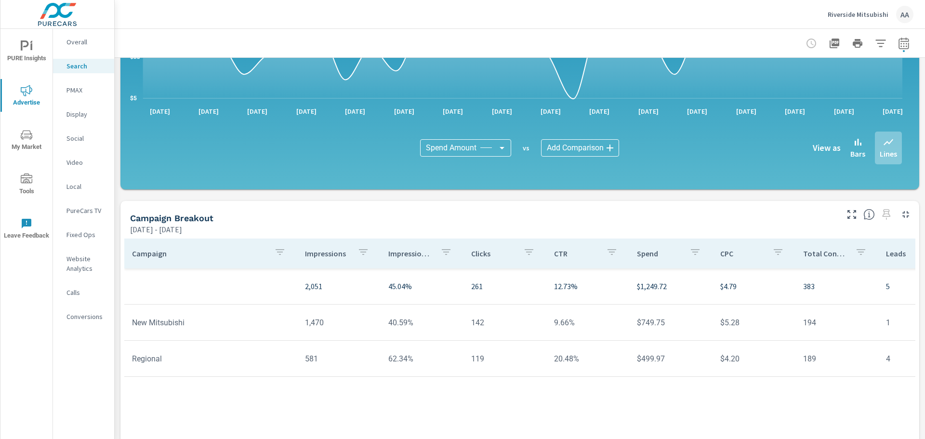
scroll to position [578, 0]
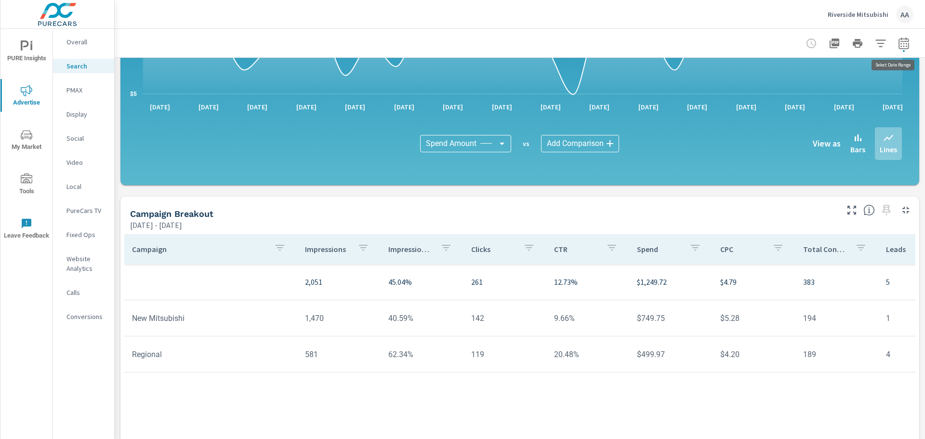
click at [898, 41] on icon "button" at bounding box center [903, 43] width 10 height 12
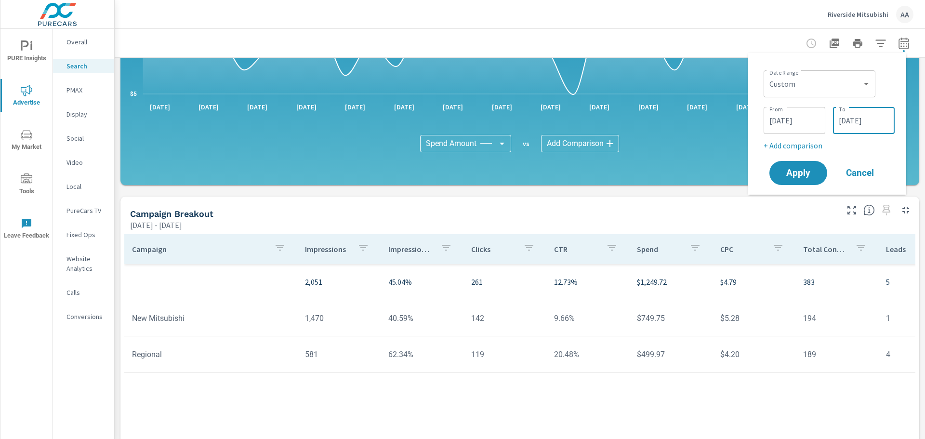
click at [857, 116] on input "07/31/2025" at bounding box center [863, 120] width 54 height 19
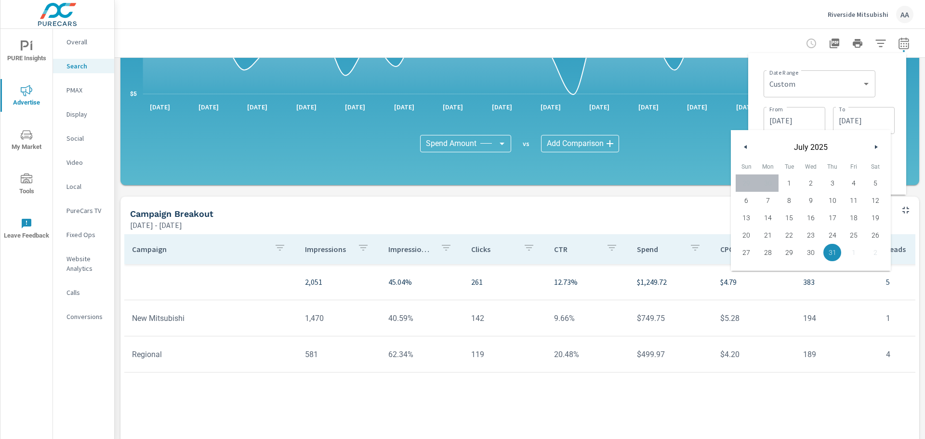
click at [878, 149] on button "button" at bounding box center [876, 147] width 12 height 12
drag, startPoint x: 749, startPoint y: 268, endPoint x: 813, endPoint y: 155, distance: 130.4
click at [749, 268] on span "31" at bounding box center [746, 269] width 22 height 13
type input "08/31/2025"
click at [806, 117] on input "07/01/2025" at bounding box center [794, 120] width 54 height 19
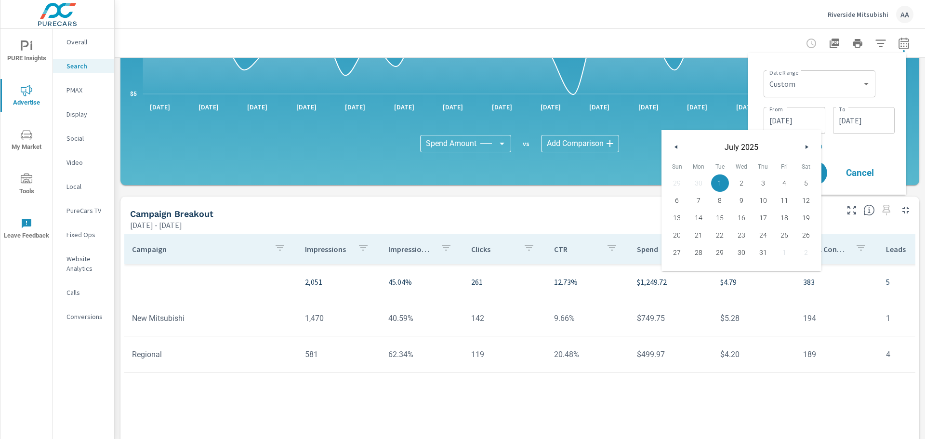
click at [809, 148] on icon "button" at bounding box center [807, 147] width 5 height 4
click at [780, 178] on span "1" at bounding box center [784, 183] width 22 height 13
type input "08/01/2025"
click at [887, 83] on div "Date Range Custom Yesterday Last week Last 7 days Last 14 days Last 30 days Las…" at bounding box center [828, 82] width 131 height 33
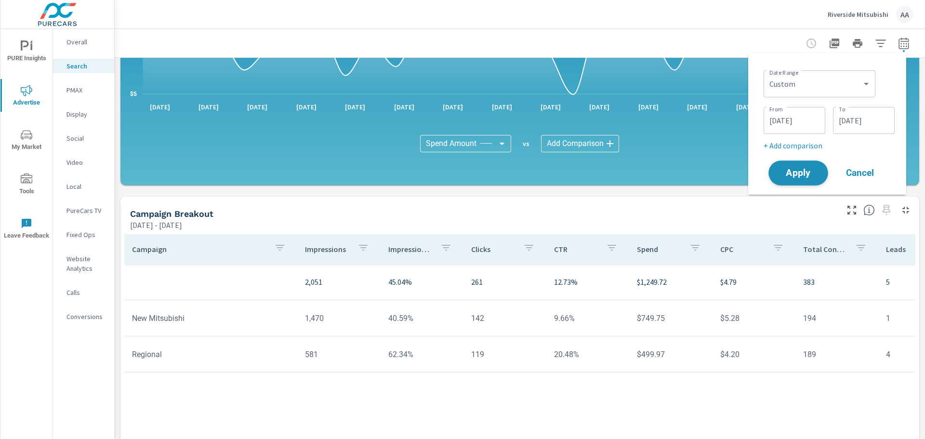
click at [787, 175] on span "Apply" at bounding box center [797, 173] width 39 height 9
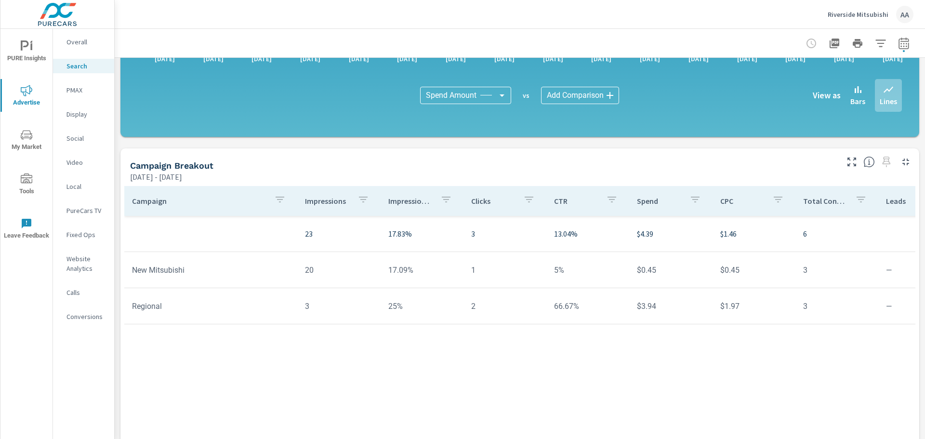
scroll to position [578, 0]
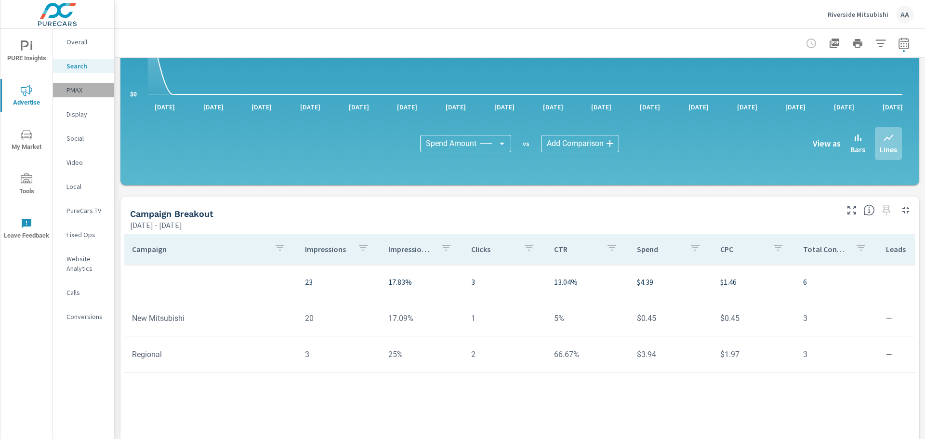
click at [63, 95] on div "PMAX" at bounding box center [83, 90] width 61 height 14
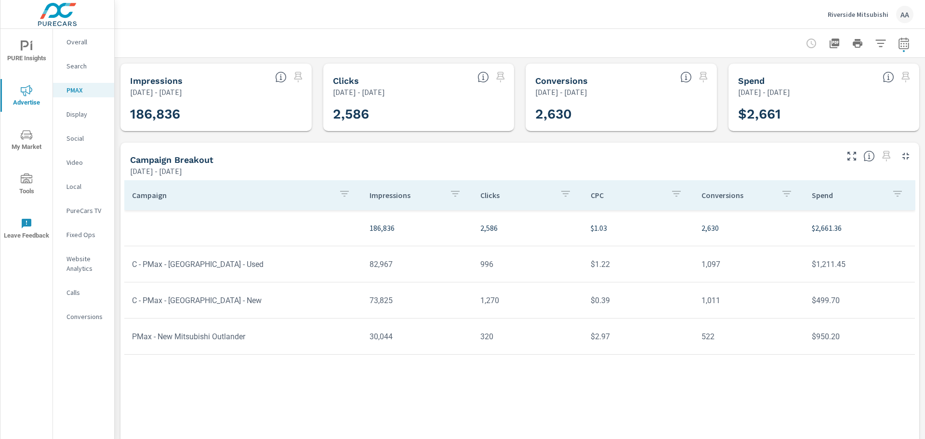
click at [70, 113] on p "Display" at bounding box center [86, 114] width 40 height 10
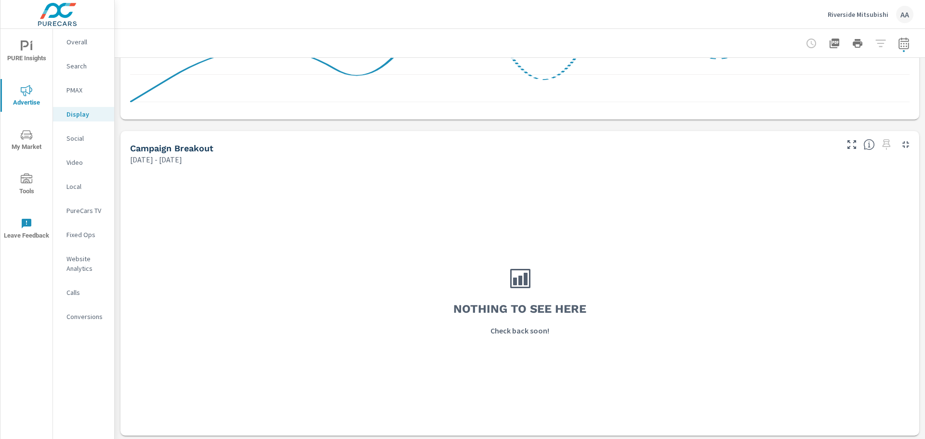
scroll to position [251, 0]
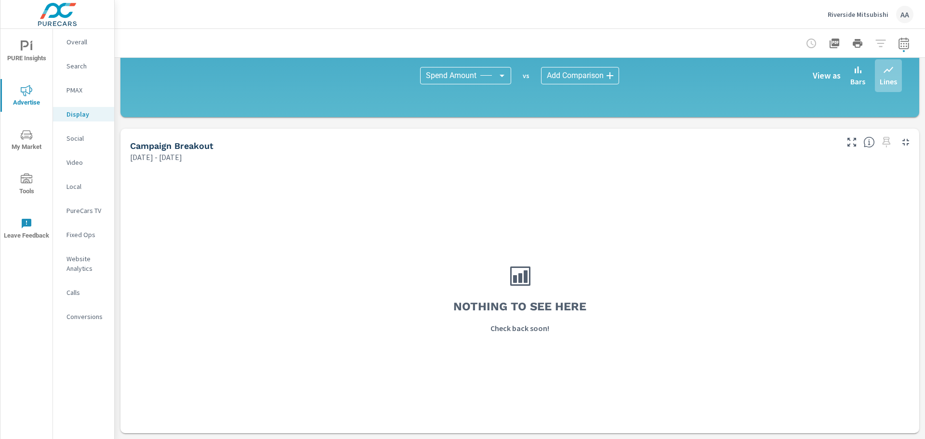
click at [74, 137] on p "Social" at bounding box center [86, 138] width 40 height 10
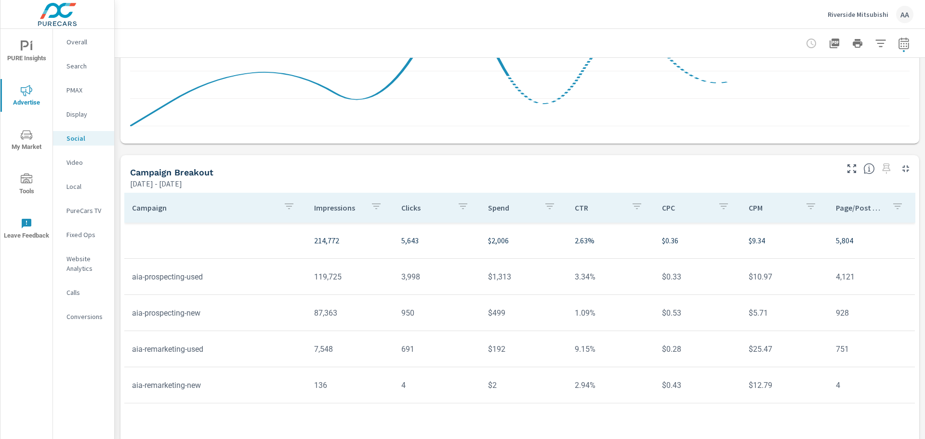
scroll to position [251, 0]
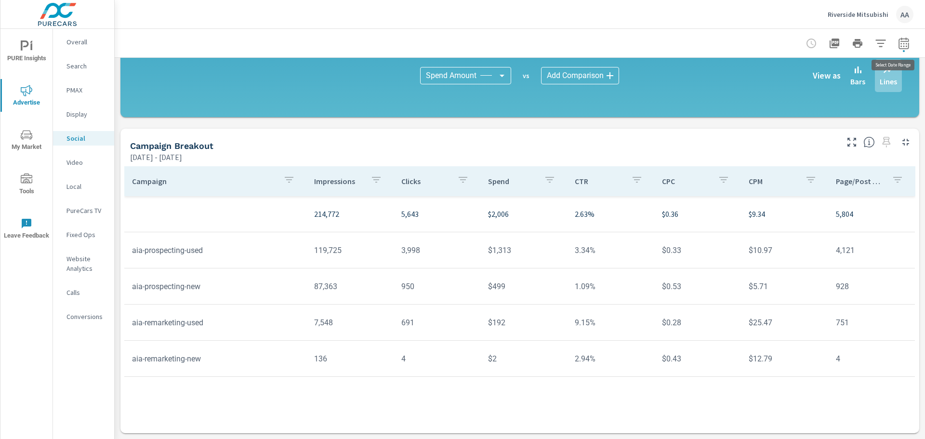
click at [898, 47] on icon "button" at bounding box center [904, 44] width 12 height 12
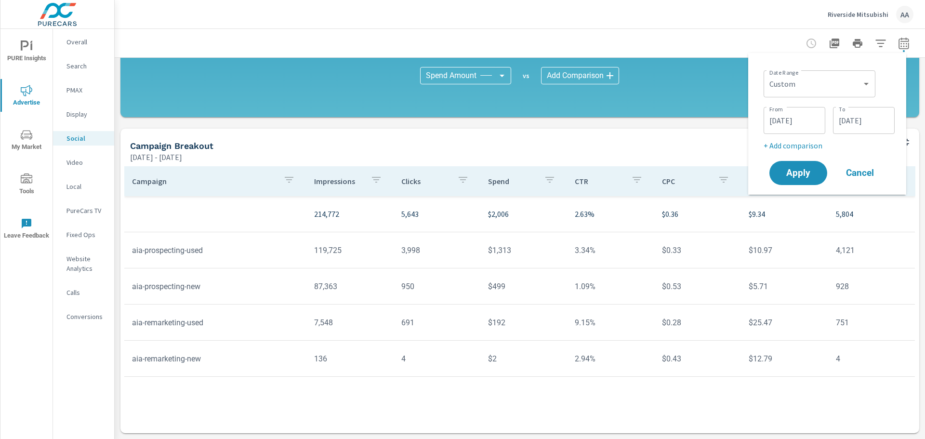
click at [847, 117] on input "08/31/2025" at bounding box center [863, 120] width 54 height 19
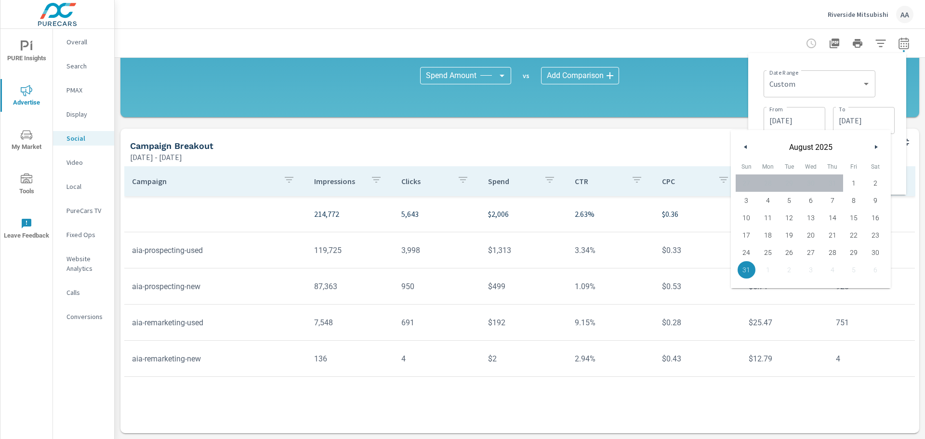
click at [874, 149] on button "button" at bounding box center [876, 147] width 12 height 12
click at [787, 249] on span "30" at bounding box center [789, 252] width 22 height 13
type input "09/30/2025"
click at [794, 119] on input "08/01/2025" at bounding box center [794, 120] width 54 height 19
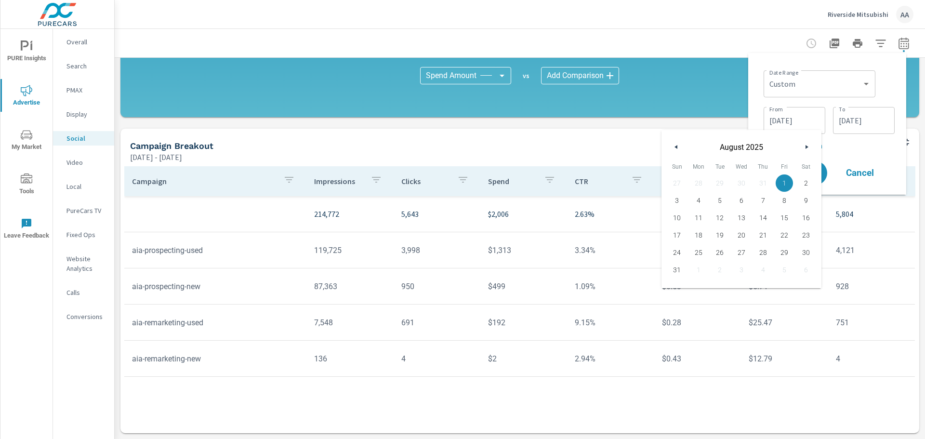
click at [802, 147] on button "button" at bounding box center [806, 147] width 12 height 12
click at [702, 184] on span "1" at bounding box center [699, 183] width 22 height 13
type input "09/01/2025"
click at [880, 86] on div "Date Range Custom Yesterday Last week Last 7 days Last 14 days Last 30 days Las…" at bounding box center [828, 82] width 131 height 33
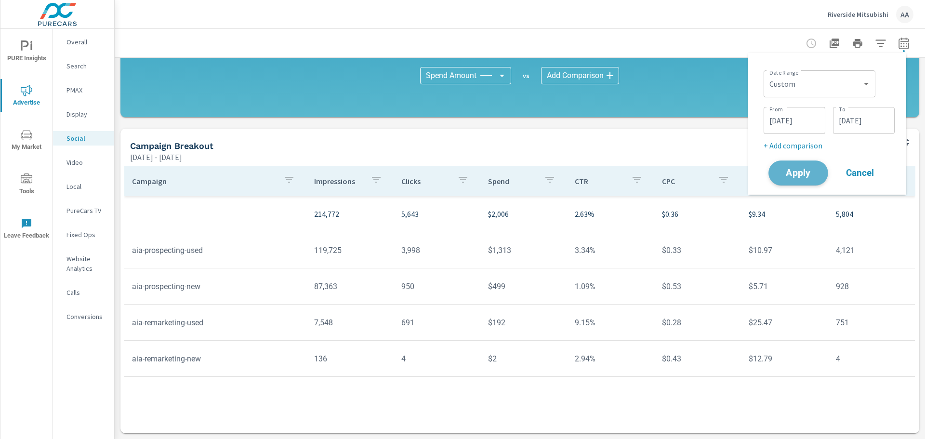
click at [793, 174] on span "Apply" at bounding box center [797, 173] width 39 height 9
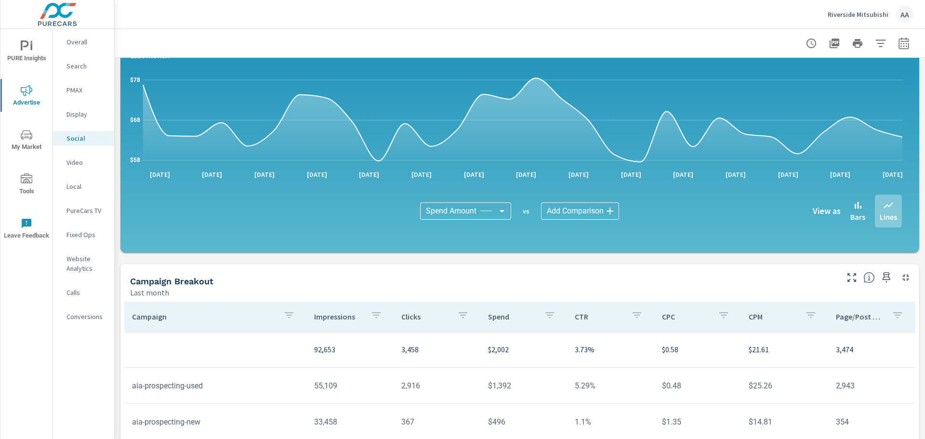
scroll to position [251, 0]
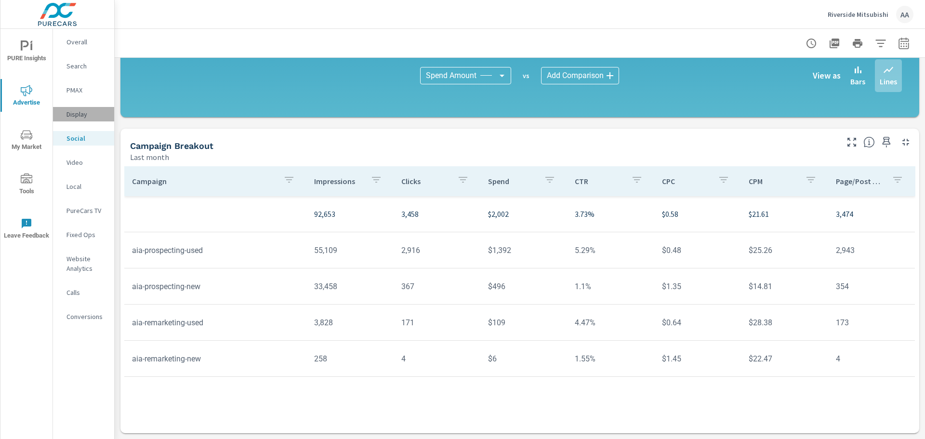
click at [67, 116] on p "Display" at bounding box center [86, 114] width 40 height 10
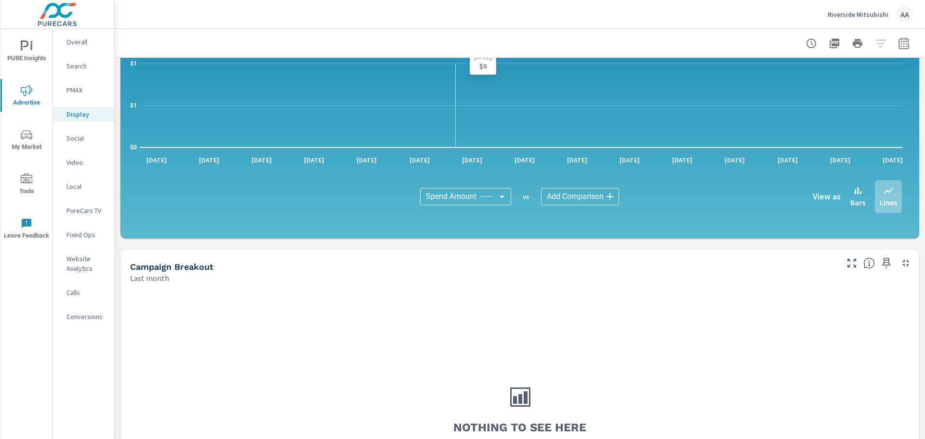
scroll to position [144, 0]
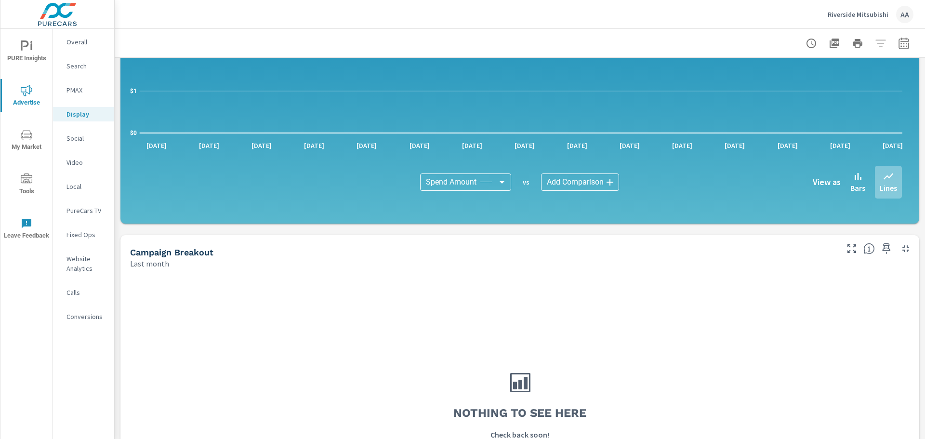
click at [75, 86] on p "PMAX" at bounding box center [86, 90] width 40 height 10
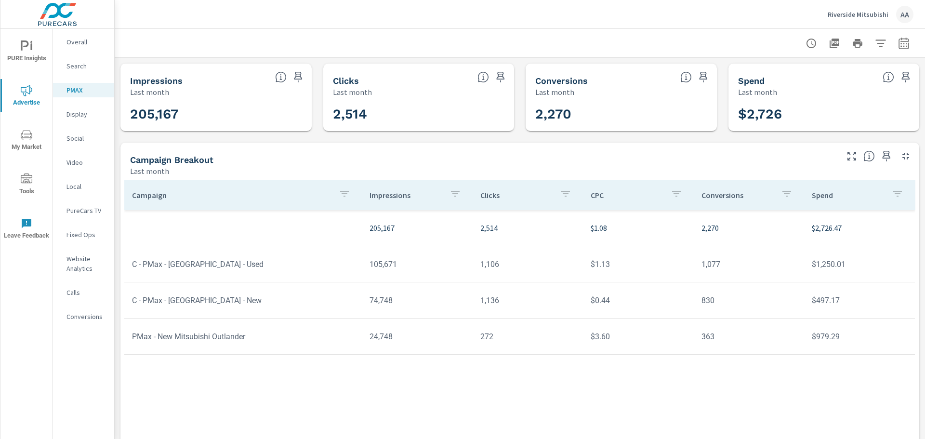
click at [84, 73] on nav "Overall Search PMAX Display Social Video Local PureCars TV Fixed Ops Website An…" at bounding box center [83, 183] width 61 height 308
click at [85, 66] on p "Search" at bounding box center [86, 66] width 40 height 10
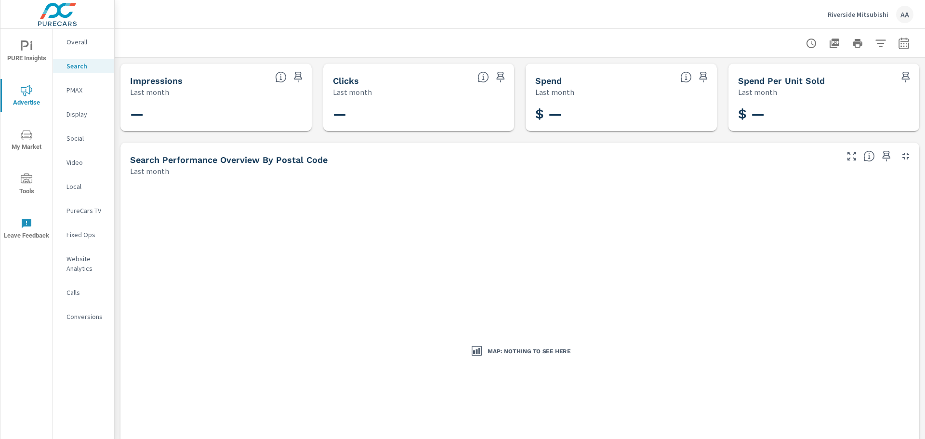
click at [860, 18] on p "Riverside Mitsubishi" at bounding box center [857, 14] width 61 height 9
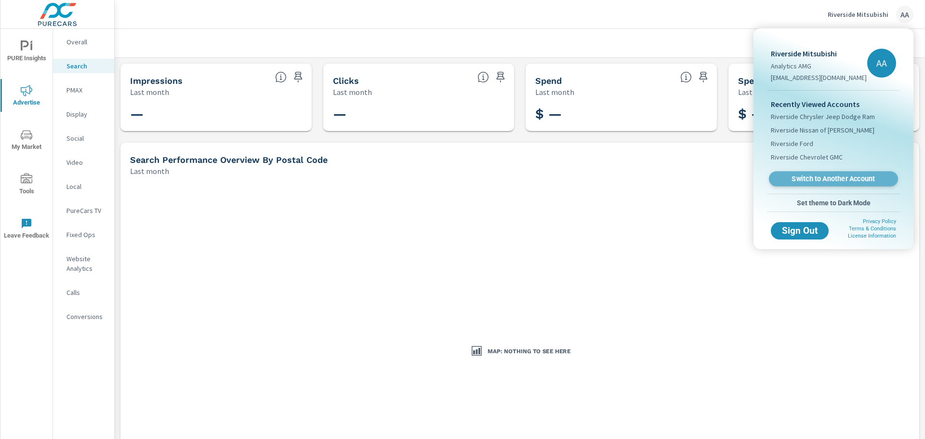
click at [821, 183] on span "Switch to Another Account" at bounding box center [833, 178] width 118 height 9
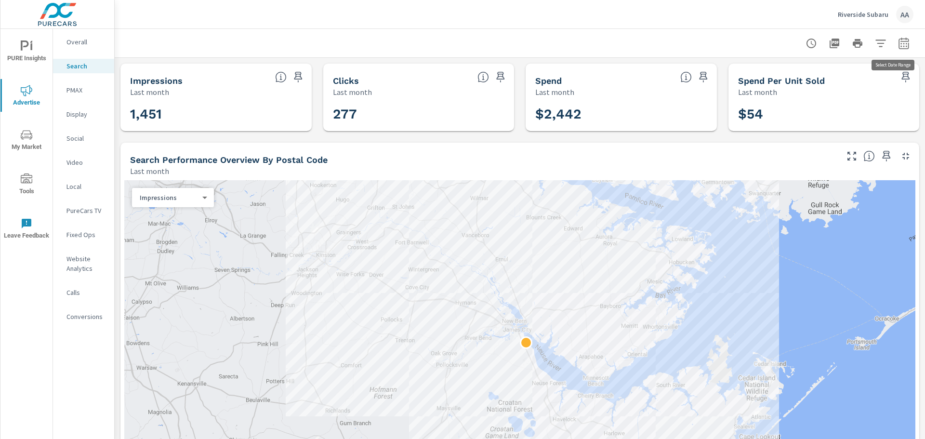
click at [898, 45] on icon "button" at bounding box center [904, 44] width 12 height 12
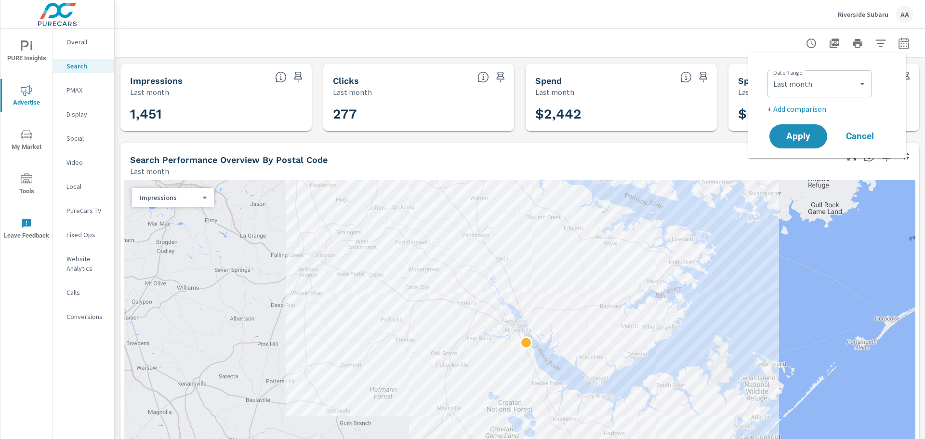
click at [794, 96] on div "Custom Yesterday Last week Last 7 days Last 14 days Last 30 days Last 45 days L…" at bounding box center [819, 83] width 104 height 27
click at [797, 84] on select "Custom Yesterday Last week Last 7 days Last 14 days Last 30 days Last 45 days L…" at bounding box center [819, 83] width 96 height 19
select select "custom"
click at [771, 74] on select "Custom Yesterday Last week Last 7 days Last 14 days Last 30 days Last 45 days L…" at bounding box center [819, 83] width 96 height 19
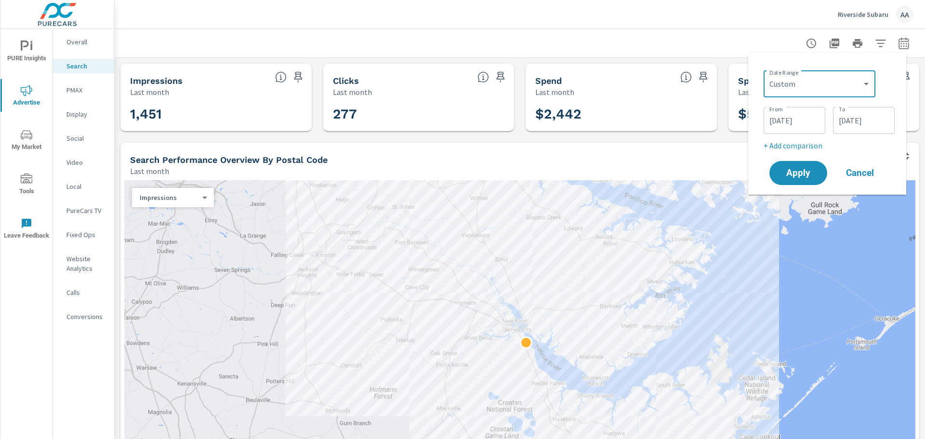
click at [856, 117] on input "09/30/2025" at bounding box center [863, 120] width 54 height 19
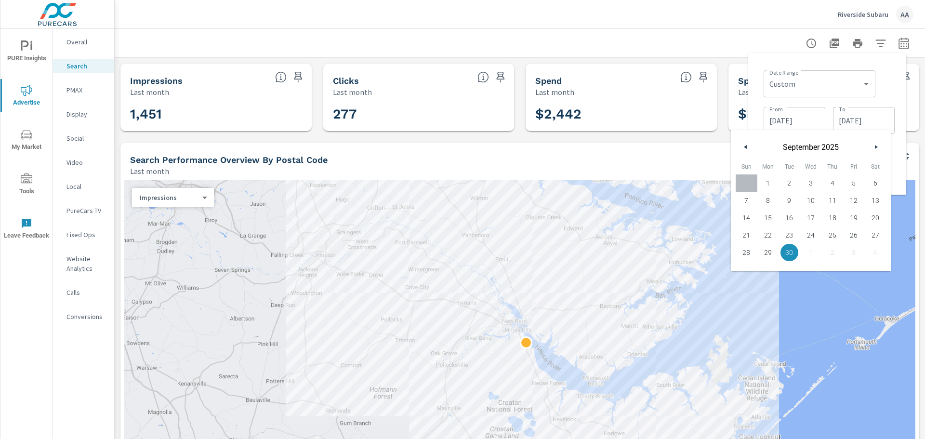
click at [870, 144] on button "button" at bounding box center [876, 147] width 12 height 12
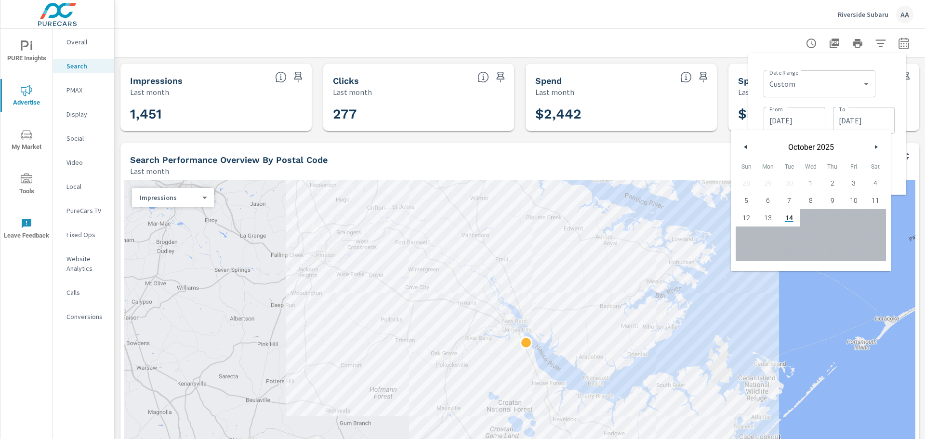
click at [743, 150] on button "button" at bounding box center [746, 147] width 12 height 12
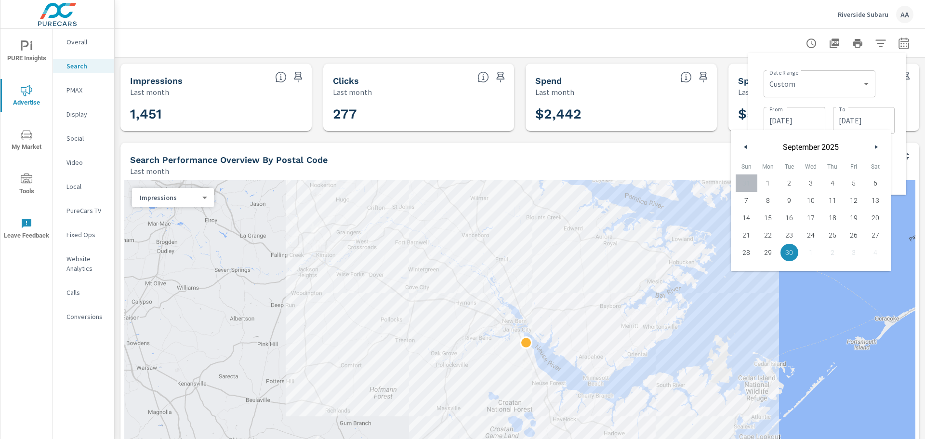
click at [743, 148] on icon "button" at bounding box center [744, 147] width 5 height 4
click at [743, 147] on icon "button" at bounding box center [744, 147] width 5 height 4
click at [746, 147] on icon "button" at bounding box center [744, 147] width 5 height 4
click at [782, 117] on input "09/01/2025" at bounding box center [794, 120] width 54 height 19
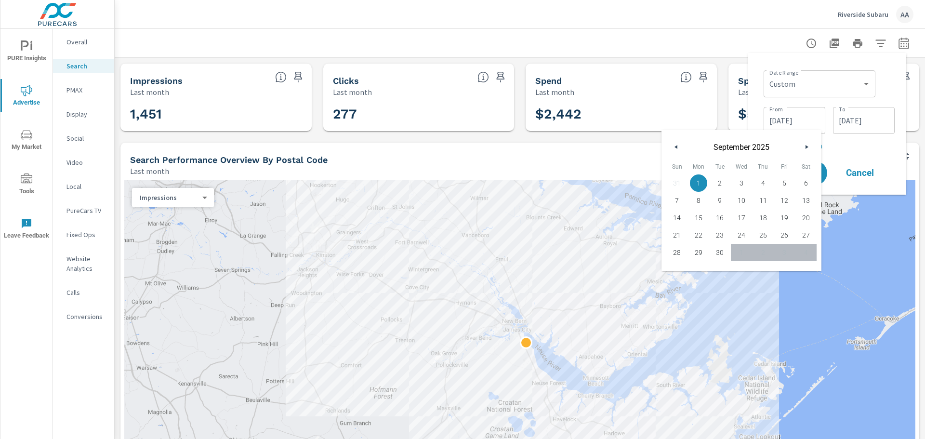
click at [676, 146] on icon "button" at bounding box center [674, 147] width 5 height 4
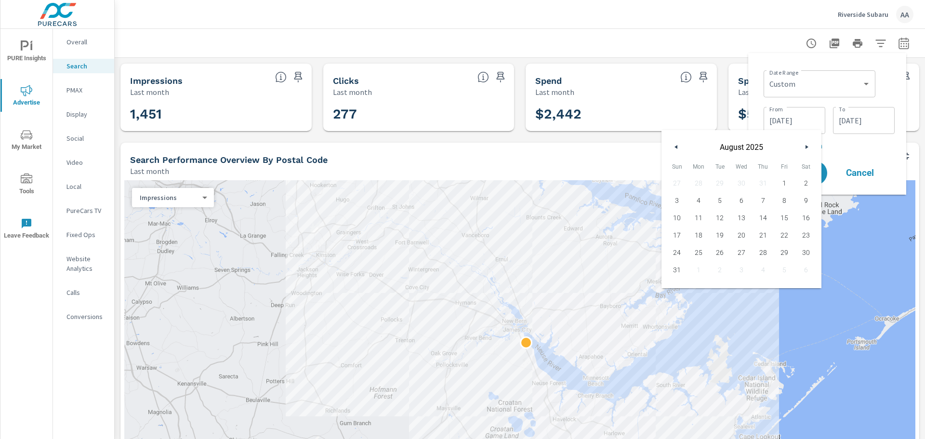
click at [676, 146] on icon "button" at bounding box center [674, 147] width 5 height 4
click at [723, 182] on span "1" at bounding box center [720, 183] width 22 height 13
type input "07/01/2025"
click at [860, 123] on input "09/30/2025" at bounding box center [863, 120] width 54 height 19
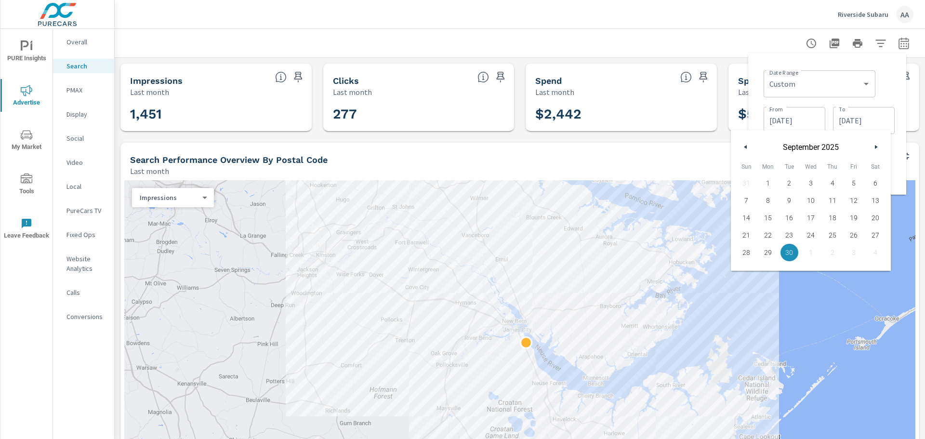
click at [743, 148] on icon "button" at bounding box center [744, 147] width 5 height 4
click at [829, 257] on span "31" at bounding box center [832, 252] width 22 height 13
type input "07/31/2025"
click at [893, 83] on div "Date Range Custom Yesterday Last week Last 7 days Last 14 days Last 30 days Las…" at bounding box center [828, 82] width 131 height 33
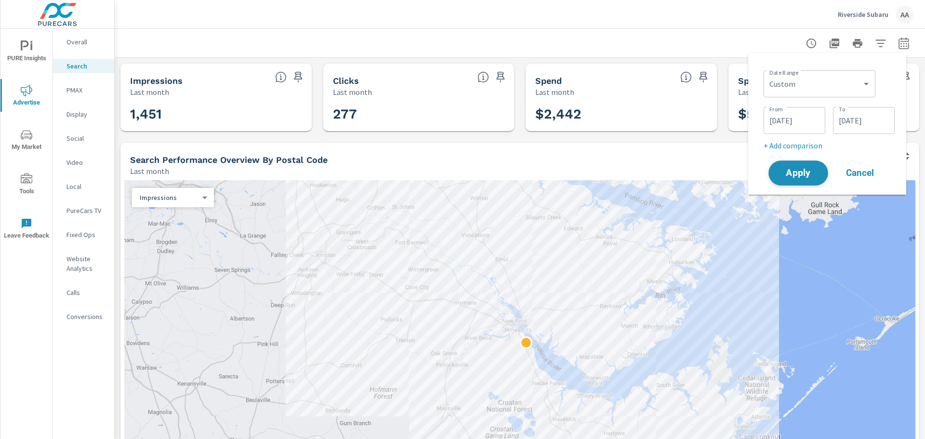
click at [795, 171] on span "Apply" at bounding box center [797, 173] width 39 height 9
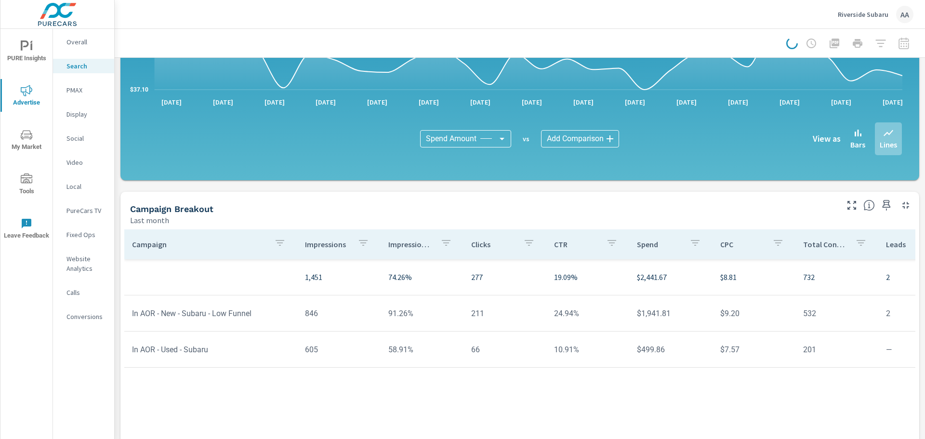
scroll to position [646, 0]
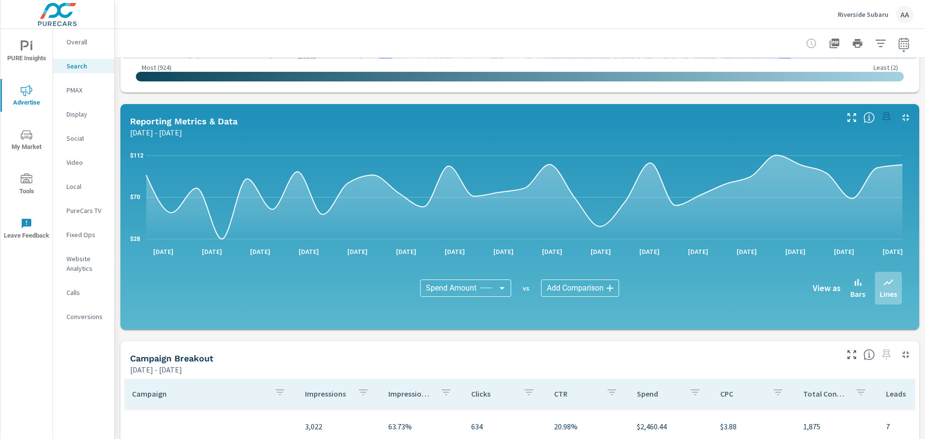
scroll to position [646, 0]
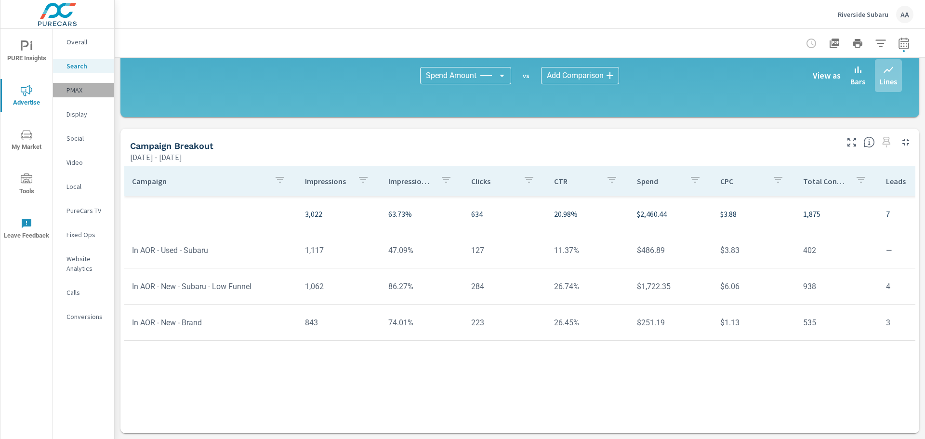
click at [81, 91] on p "PMAX" at bounding box center [86, 90] width 40 height 10
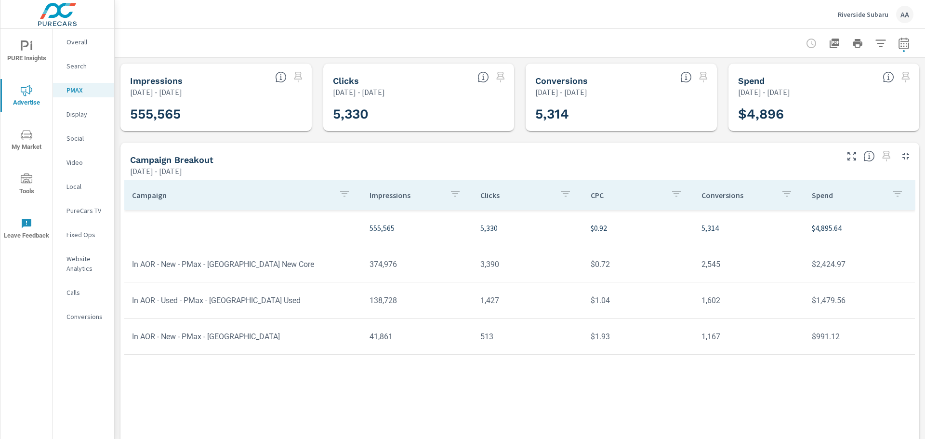
click at [81, 122] on nav "Overall Search PMAX Display Social Video Local PureCars TV Fixed Ops Website An…" at bounding box center [83, 183] width 61 height 308
click at [79, 117] on p "Display" at bounding box center [86, 114] width 40 height 10
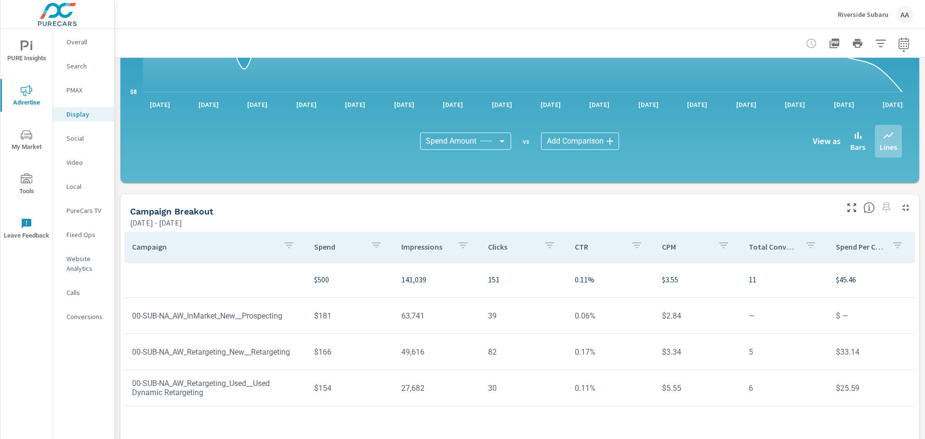
scroll to position [241, 0]
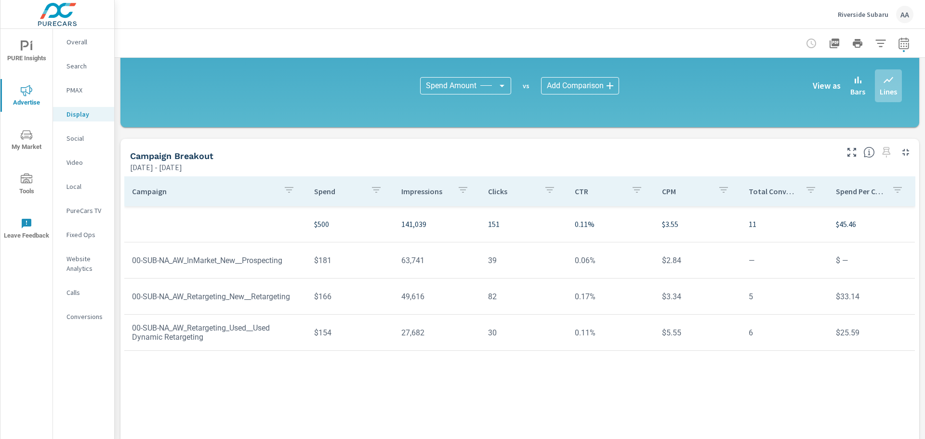
click at [78, 131] on div "Social" at bounding box center [83, 138] width 61 height 14
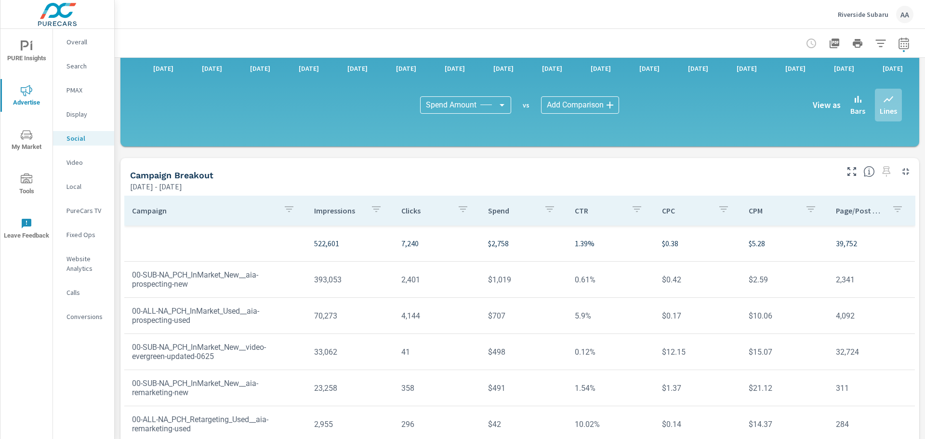
scroll to position [251, 0]
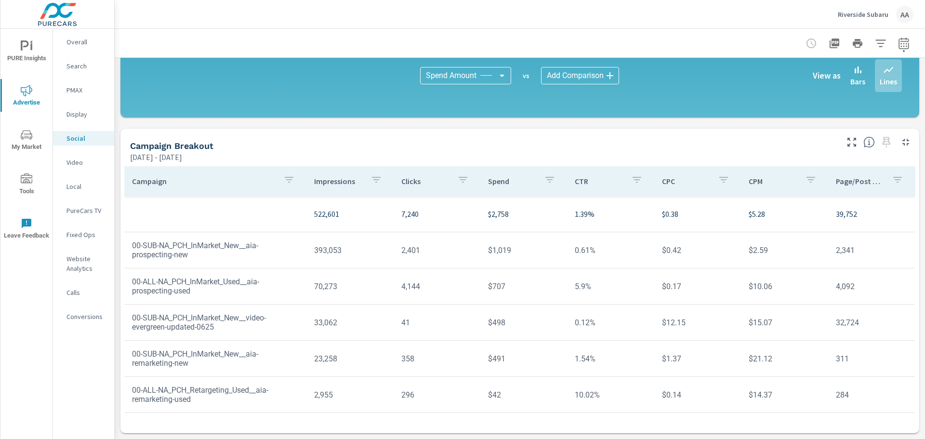
click at [80, 166] on p "Video" at bounding box center [86, 162] width 40 height 10
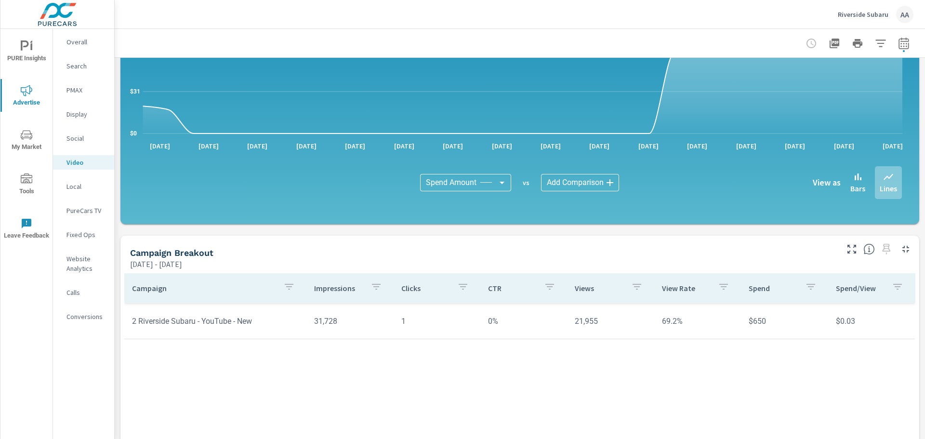
scroll to position [144, 0]
click at [898, 45] on icon "button" at bounding box center [904, 44] width 12 height 12
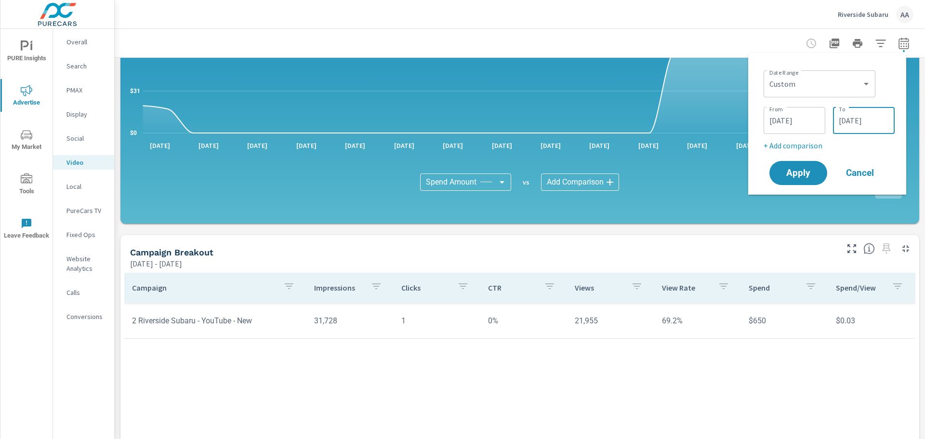
click at [849, 120] on input "07/31/2025" at bounding box center [863, 120] width 54 height 19
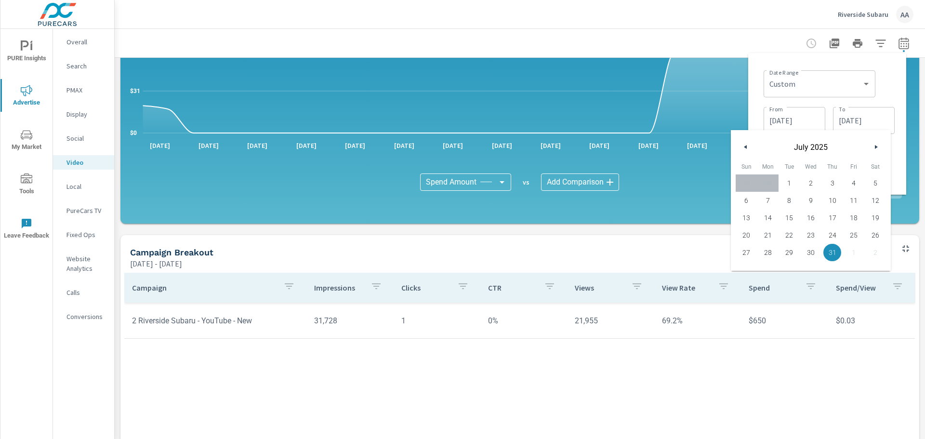
click at [874, 150] on button "button" at bounding box center [876, 147] width 12 height 12
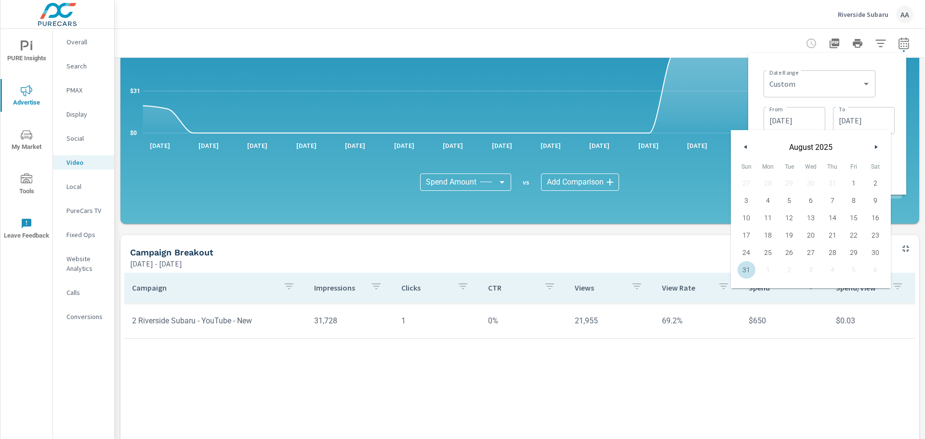
click at [749, 270] on span "31" at bounding box center [746, 269] width 22 height 13
type input "08/31/2025"
click at [795, 119] on input "07/01/2025" at bounding box center [794, 120] width 54 height 19
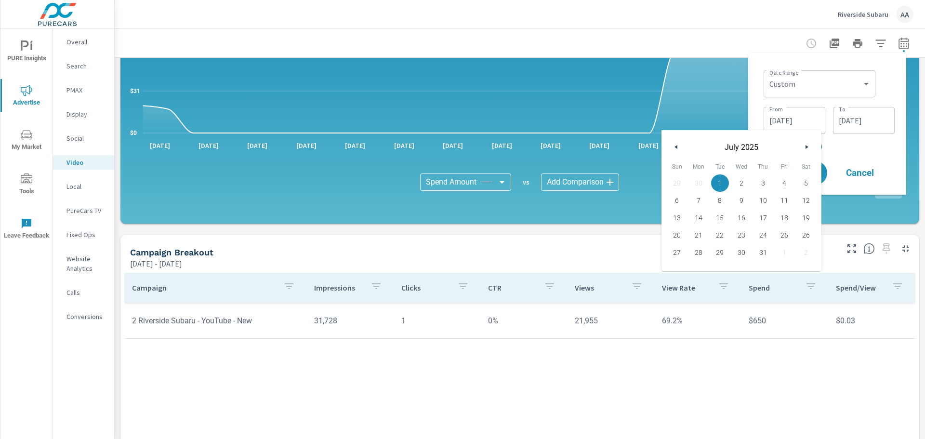
click at [804, 149] on button "button" at bounding box center [806, 147] width 12 height 12
click at [783, 180] on span "1" at bounding box center [784, 183] width 22 height 13
type input "08/01/2025"
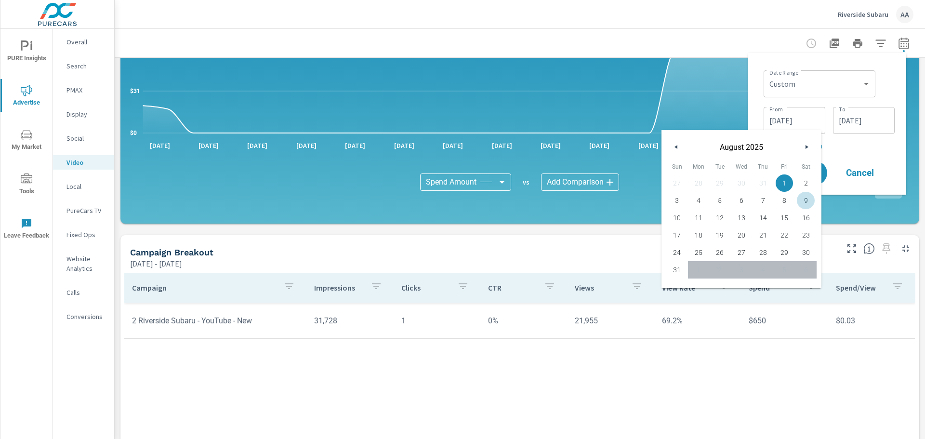
click at [872, 147] on p "+ Add comparison" at bounding box center [828, 146] width 131 height 12
select select "Previous period"
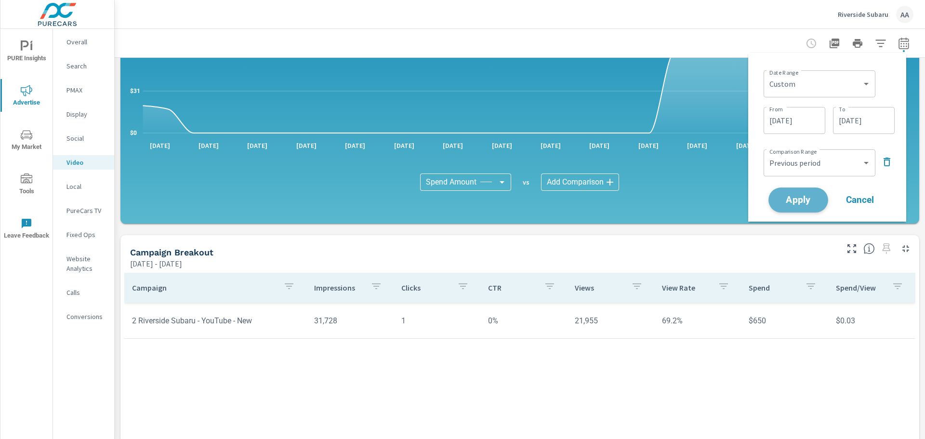
click at [799, 197] on span "Apply" at bounding box center [797, 200] width 39 height 9
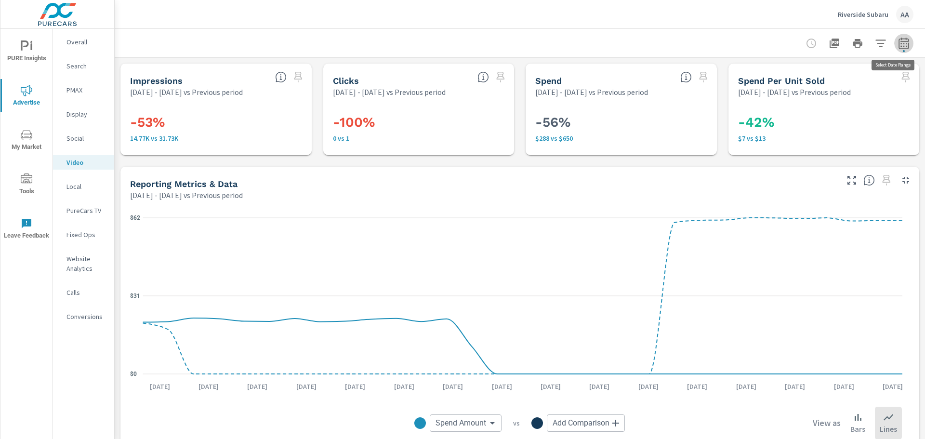
click at [898, 44] on icon "button" at bounding box center [904, 44] width 12 height 12
select select "Previous period"
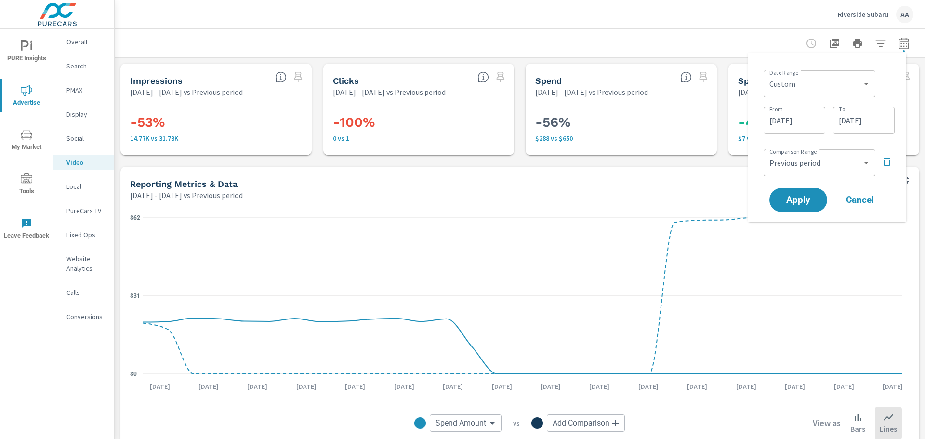
click at [884, 167] on icon "button" at bounding box center [887, 162] width 12 height 12
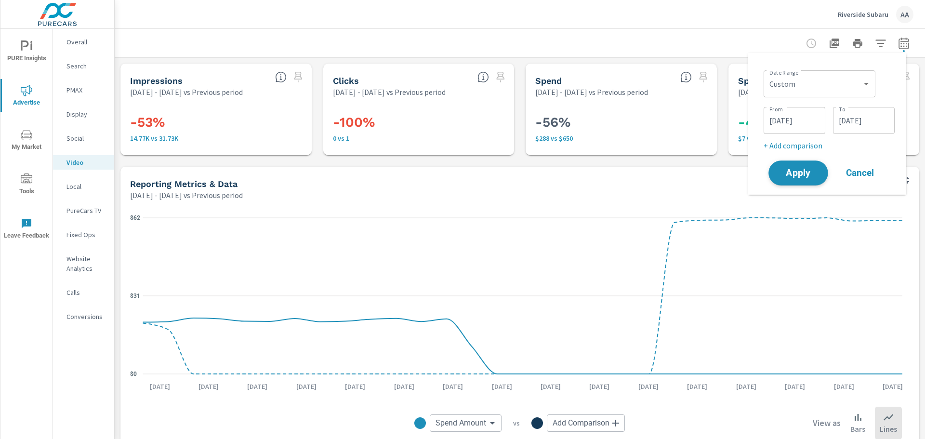
click at [799, 180] on button "Apply" at bounding box center [798, 172] width 60 height 25
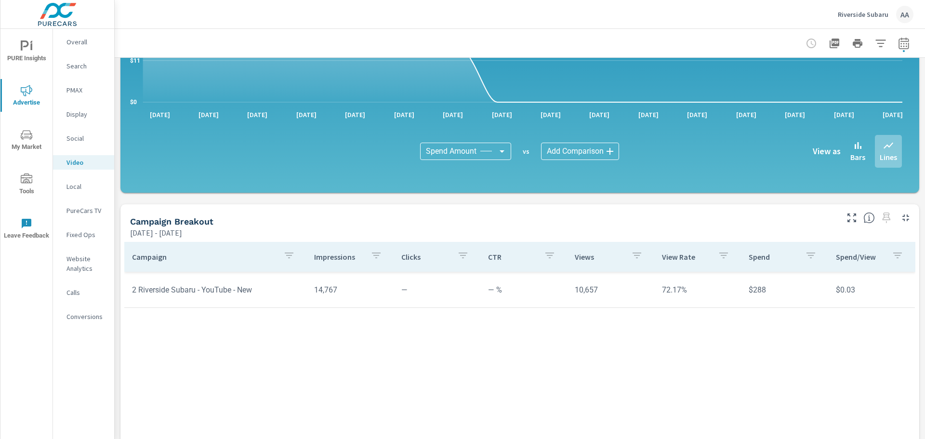
scroll to position [251, 0]
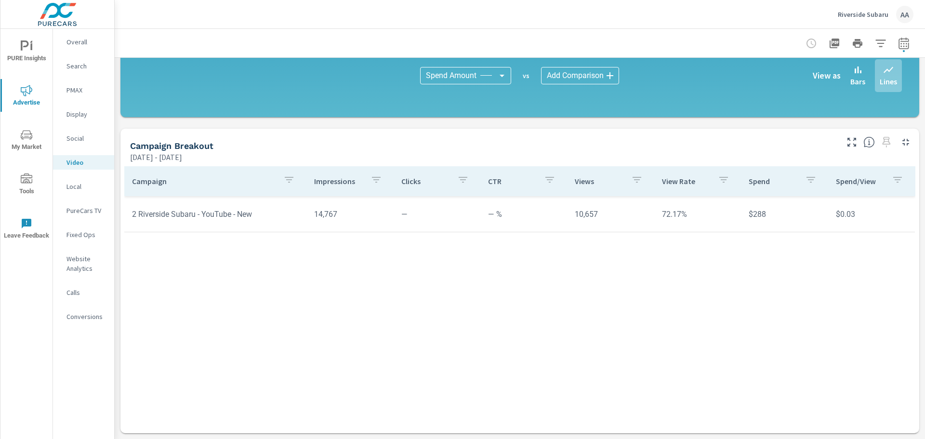
click at [80, 134] on p "Social" at bounding box center [86, 138] width 40 height 10
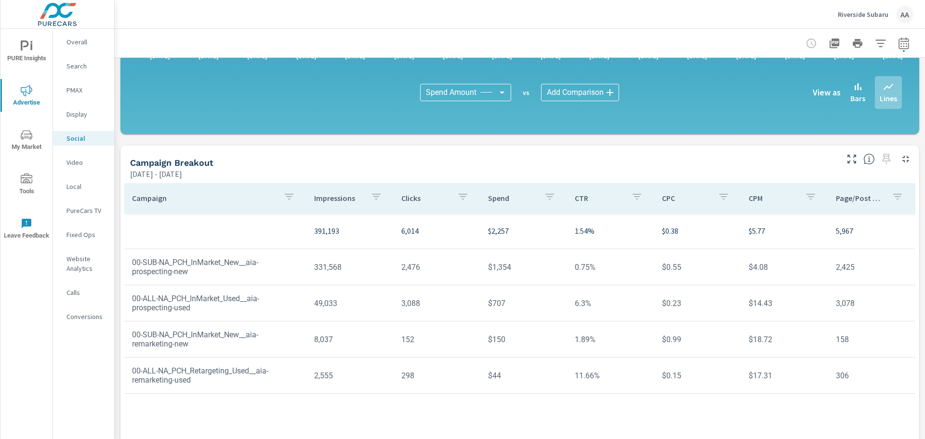
scroll to position [251, 0]
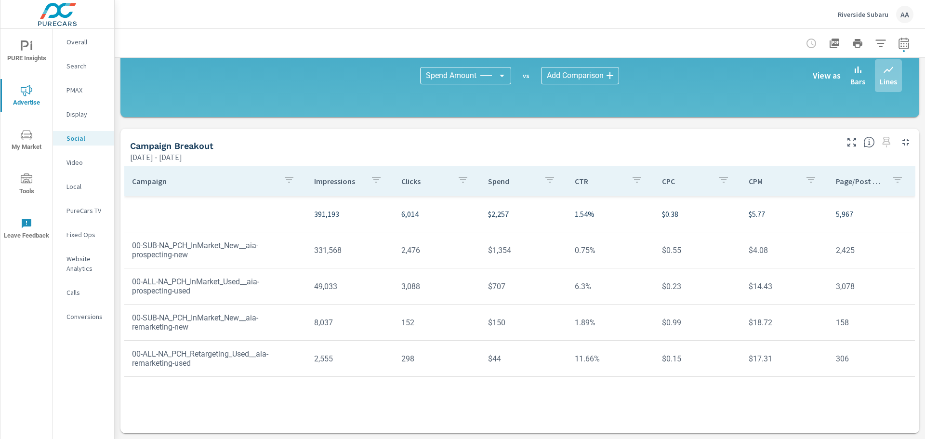
click at [90, 117] on p "Display" at bounding box center [86, 114] width 40 height 10
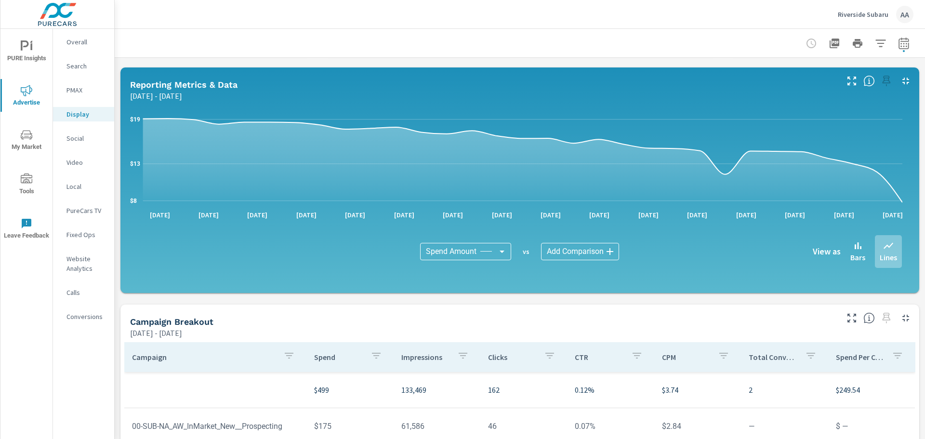
scroll to position [193, 0]
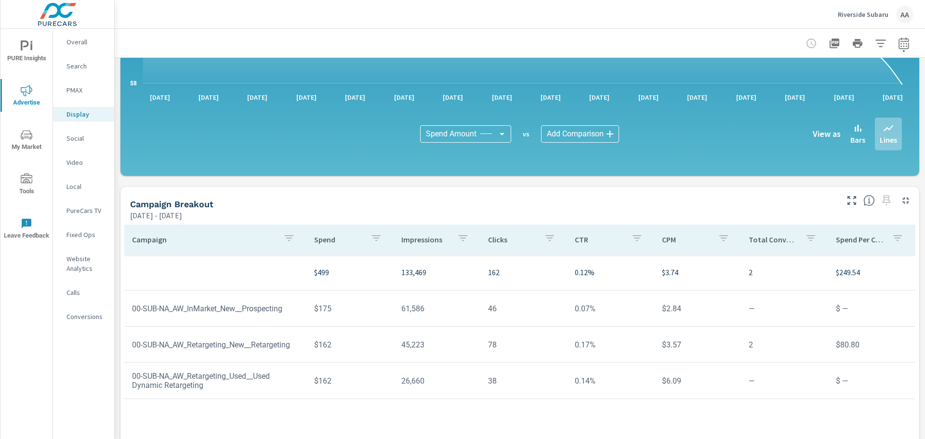
click at [87, 94] on p "PMAX" at bounding box center [86, 90] width 40 height 10
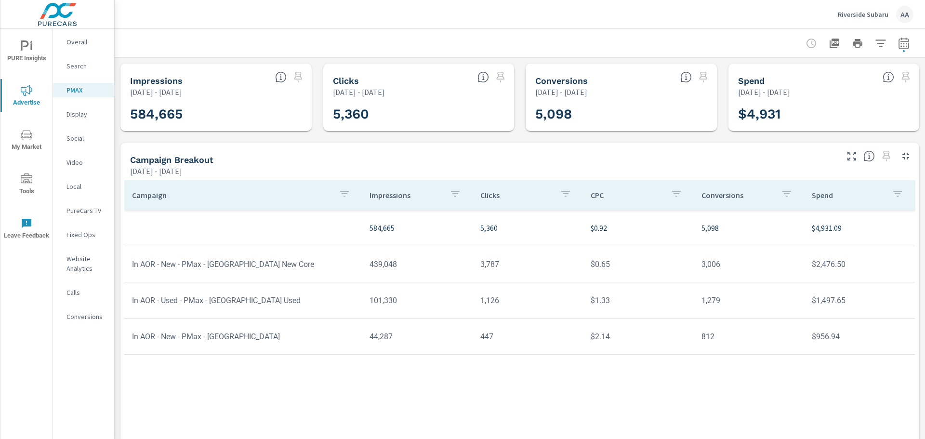
click at [82, 70] on p "Search" at bounding box center [86, 66] width 40 height 10
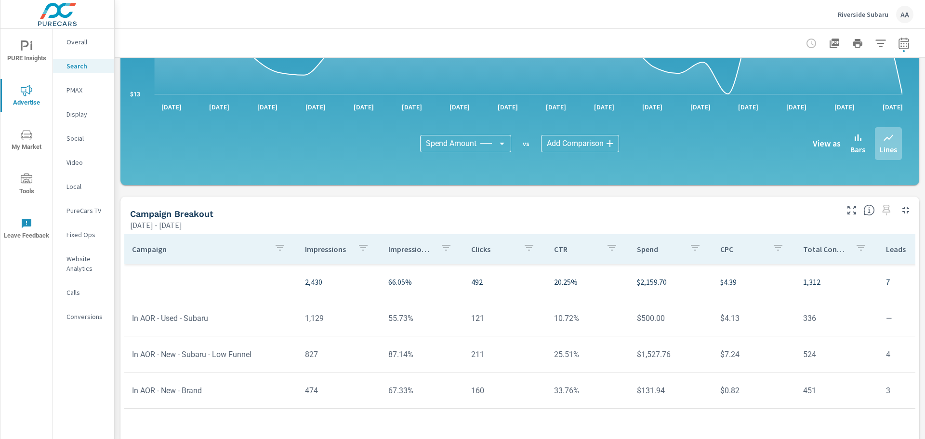
scroll to position [646, 0]
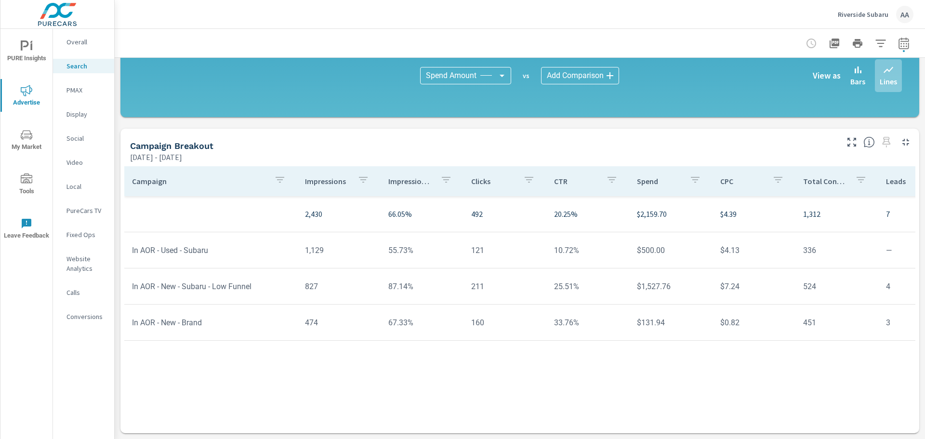
click at [85, 166] on p "Video" at bounding box center [86, 162] width 40 height 10
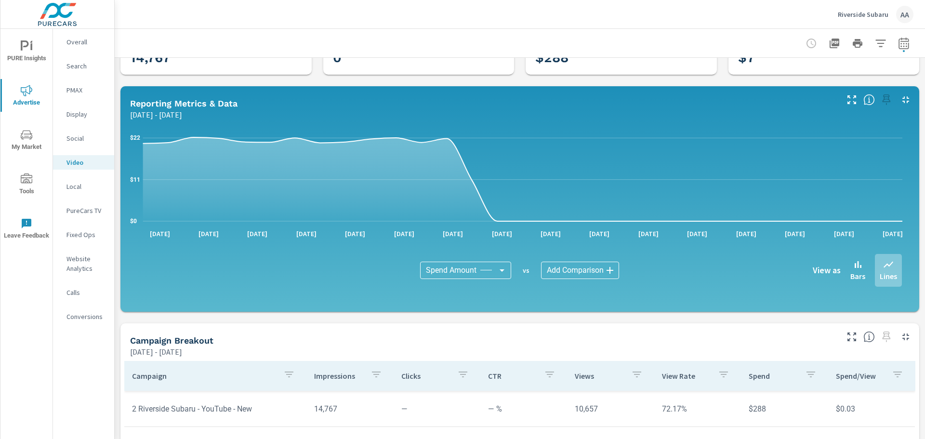
scroll to position [96, 0]
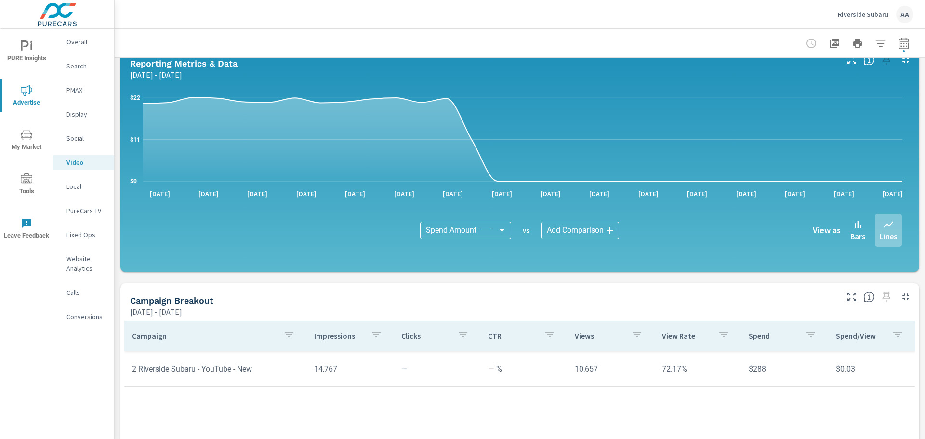
click at [900, 44] on icon "button" at bounding box center [904, 44] width 12 height 12
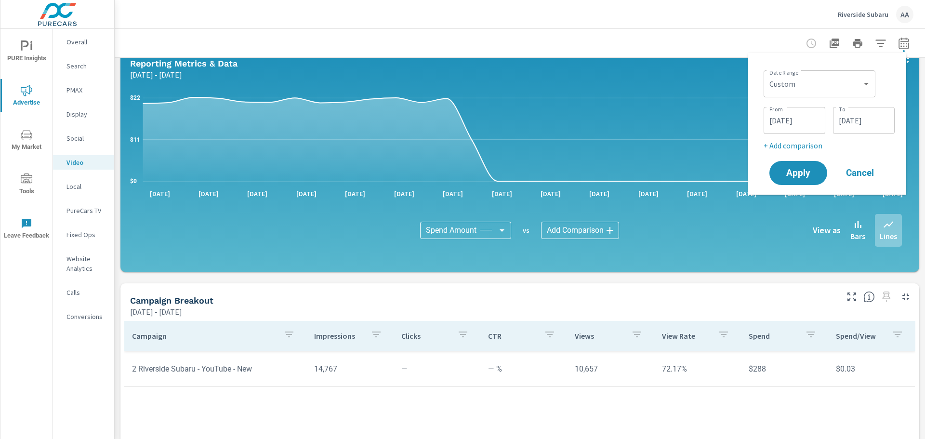
click at [846, 121] on input "08/31/2025" at bounding box center [863, 120] width 54 height 19
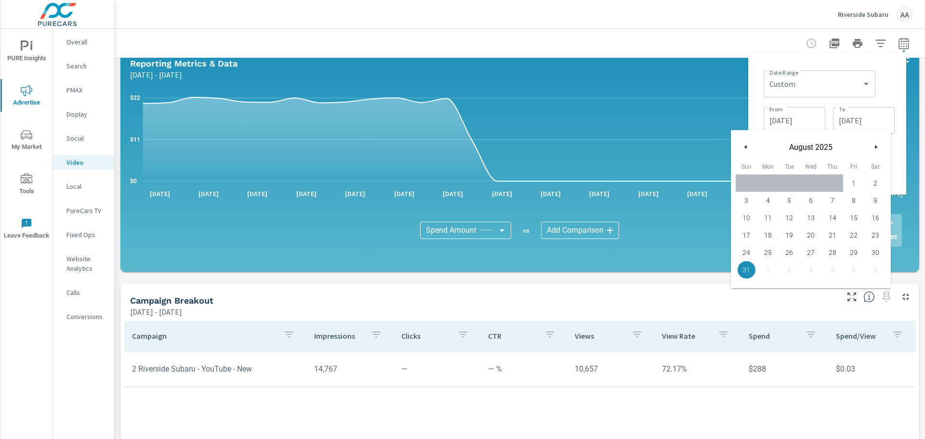
click at [880, 145] on button "button" at bounding box center [876, 147] width 12 height 12
click at [790, 251] on span "30" at bounding box center [789, 252] width 22 height 13
type input "09/30/2025"
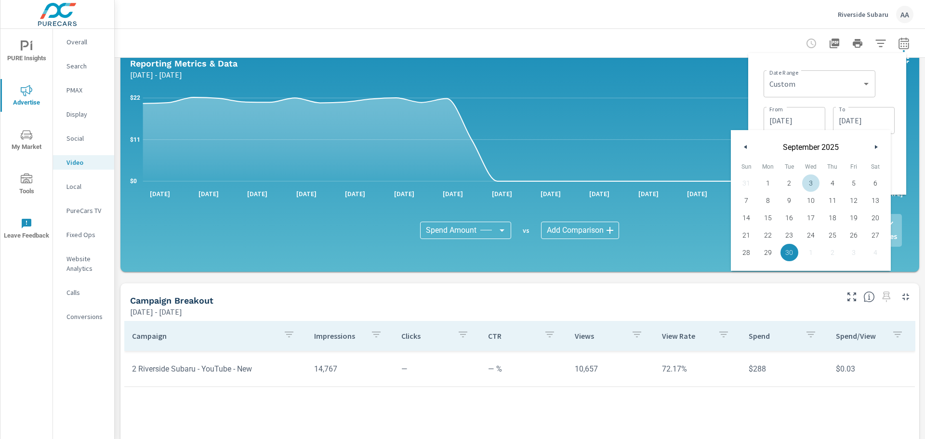
click at [802, 110] on div "08/01/2025 From" at bounding box center [794, 120] width 62 height 27
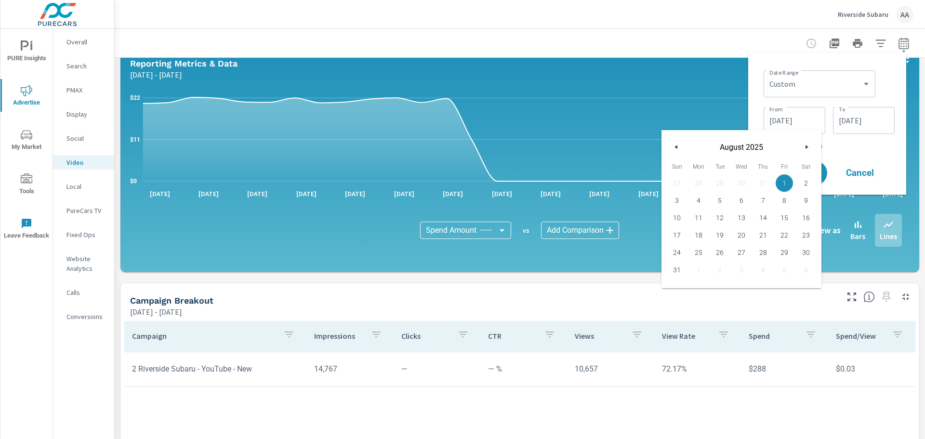
click at [800, 145] on button "button" at bounding box center [806, 147] width 12 height 12
click at [699, 184] on span "1" at bounding box center [699, 183] width 22 height 13
type input "09/01/2025"
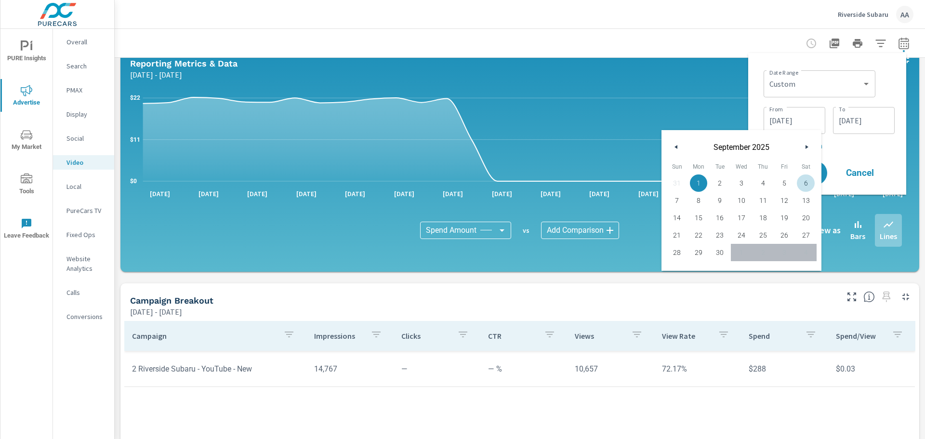
click at [894, 82] on div "Date Range Custom Yesterday Last week Last 7 days Last 14 days Last 30 days Las…" at bounding box center [827, 124] width 143 height 126
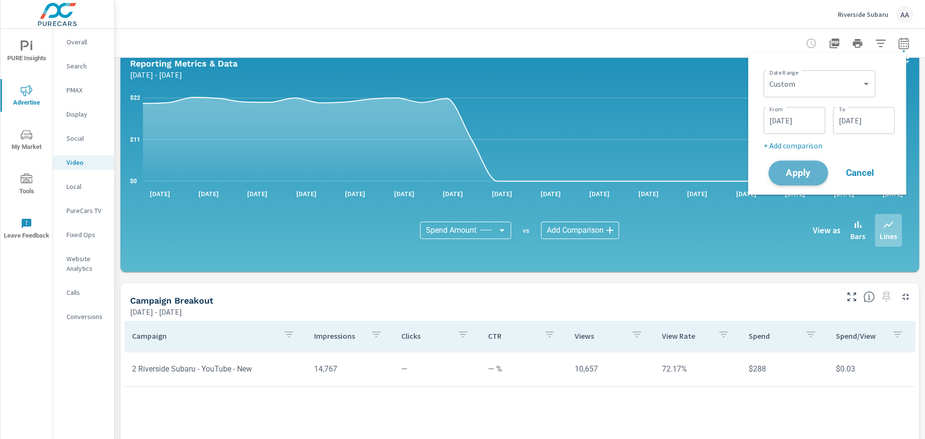
click at [811, 168] on button "Apply" at bounding box center [798, 172] width 60 height 25
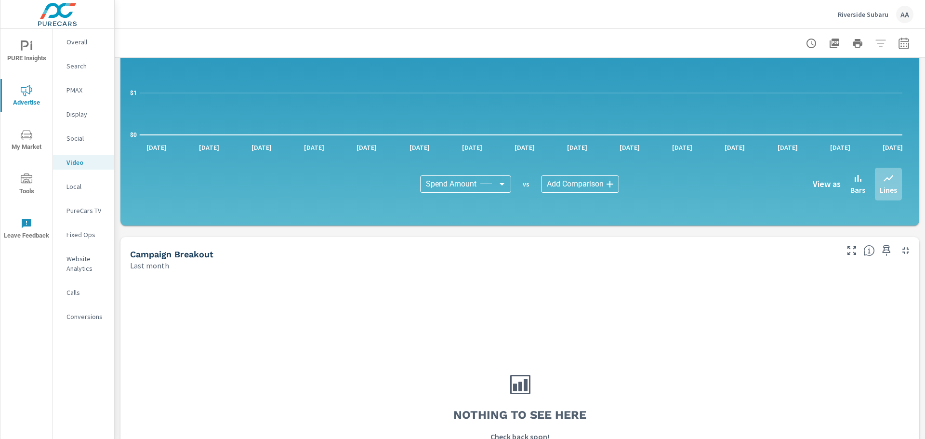
scroll to position [144, 0]
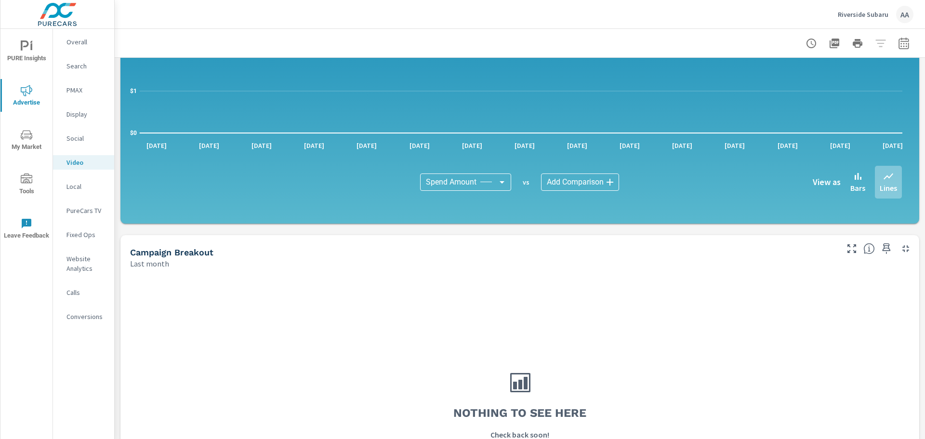
click at [76, 139] on p "Social" at bounding box center [86, 138] width 40 height 10
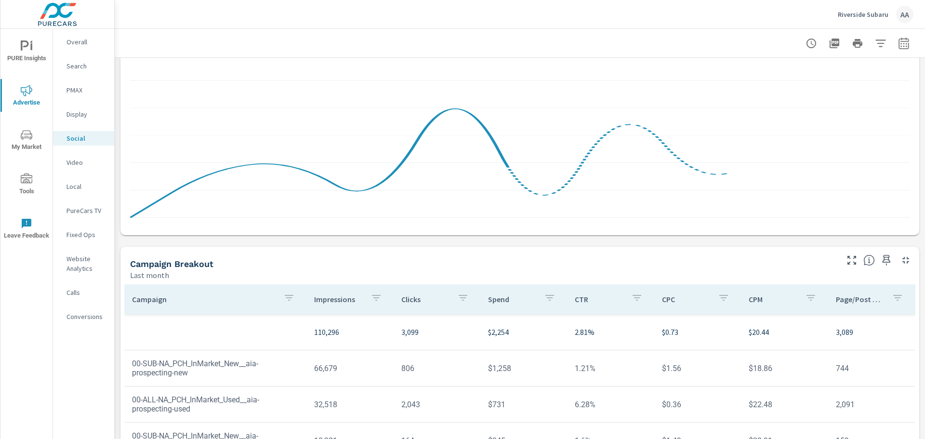
scroll to position [241, 0]
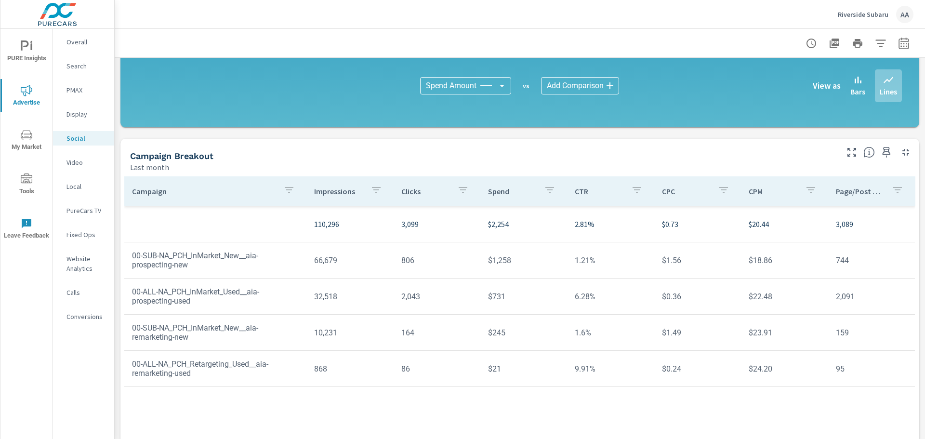
click at [78, 112] on p "Display" at bounding box center [86, 114] width 40 height 10
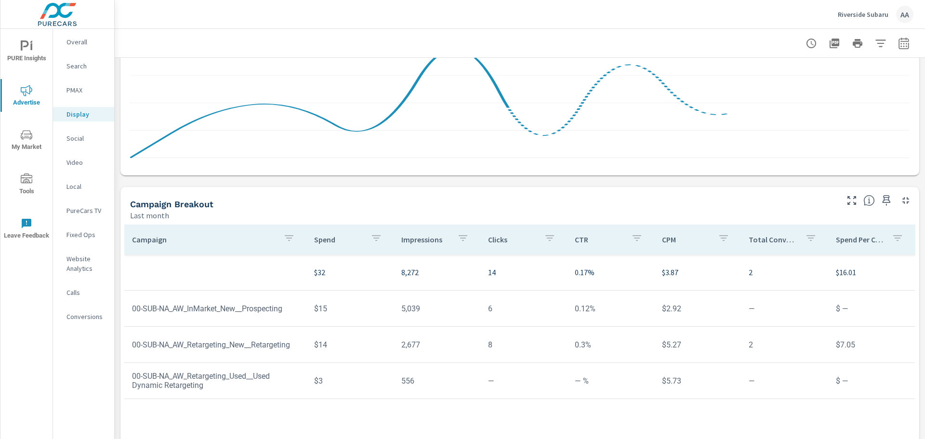
scroll to position [241, 0]
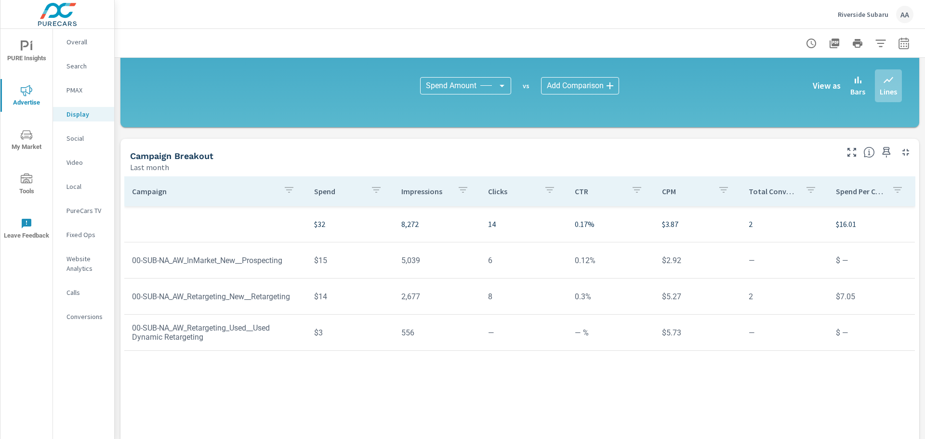
click at [86, 93] on p "PMAX" at bounding box center [86, 90] width 40 height 10
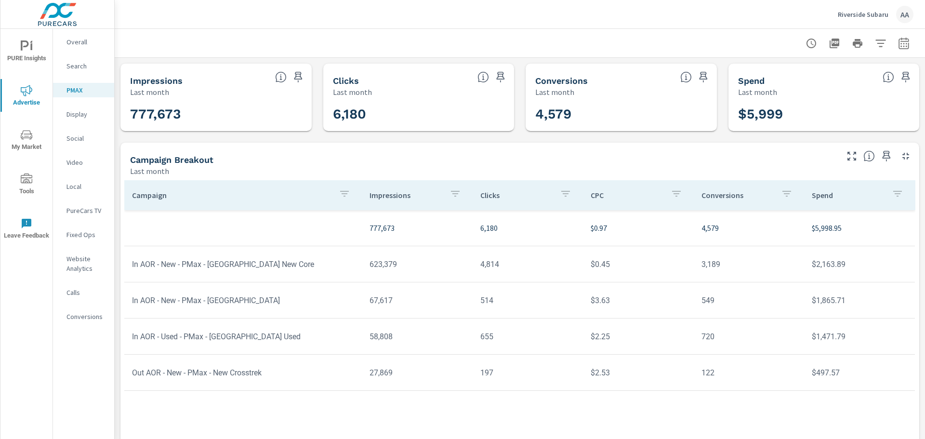
click at [86, 71] on div "Search" at bounding box center [83, 66] width 61 height 14
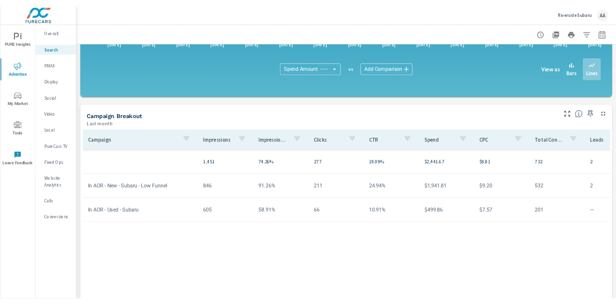
scroll to position [626, 0]
